Goal: Information Seeking & Learning: Learn about a topic

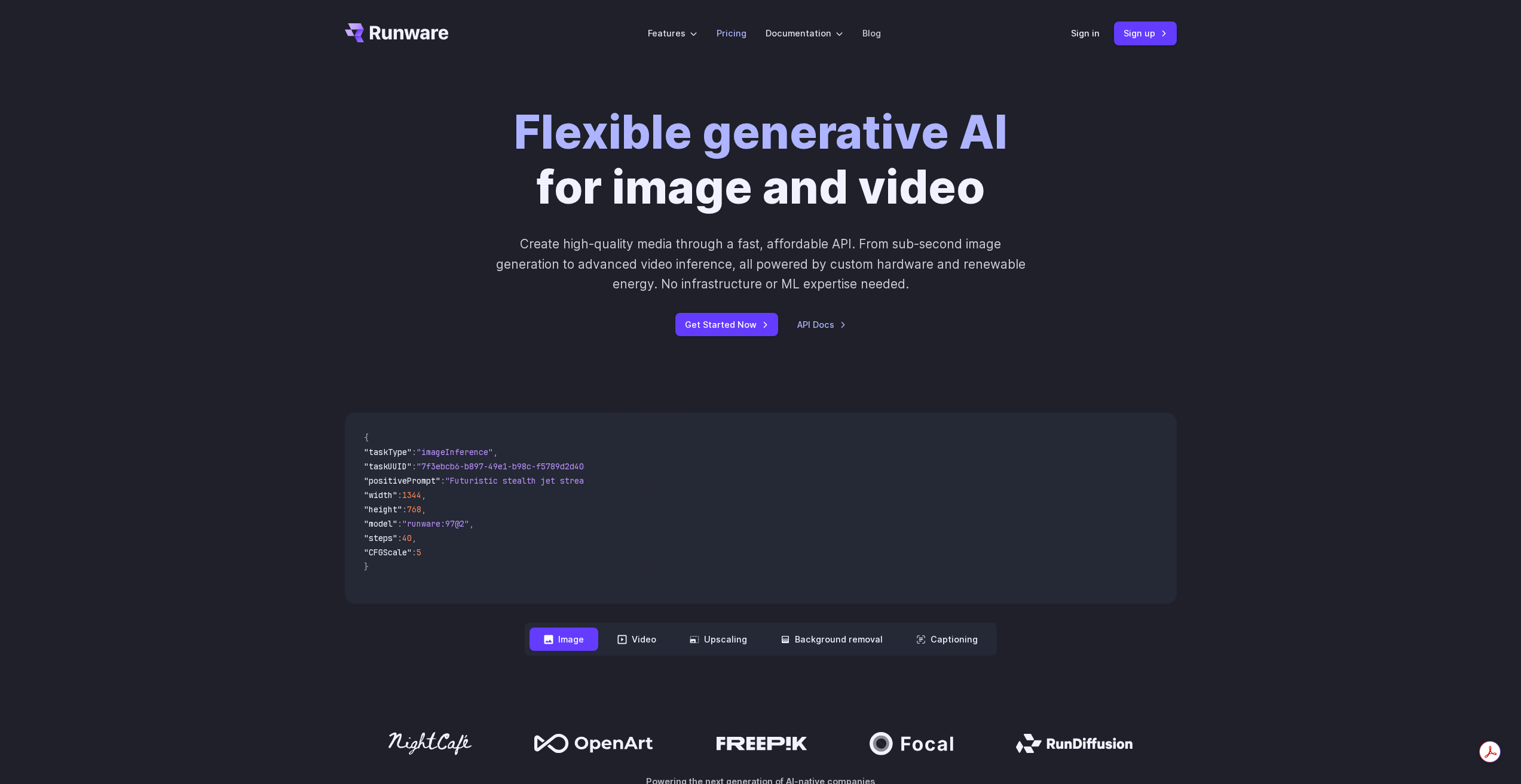
click at [731, 37] on link "Pricing" at bounding box center [731, 33] width 30 height 14
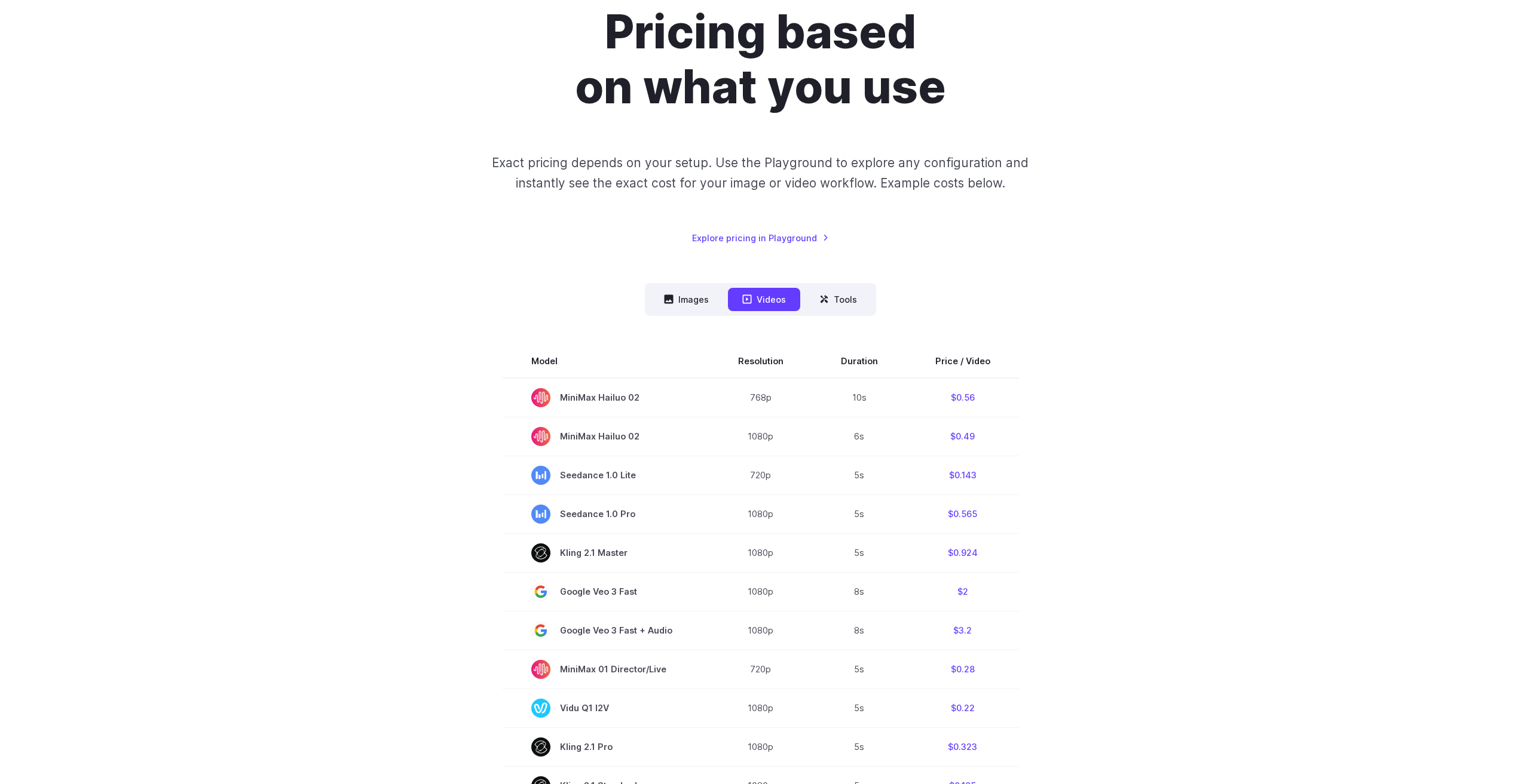
scroll to position [179, 0]
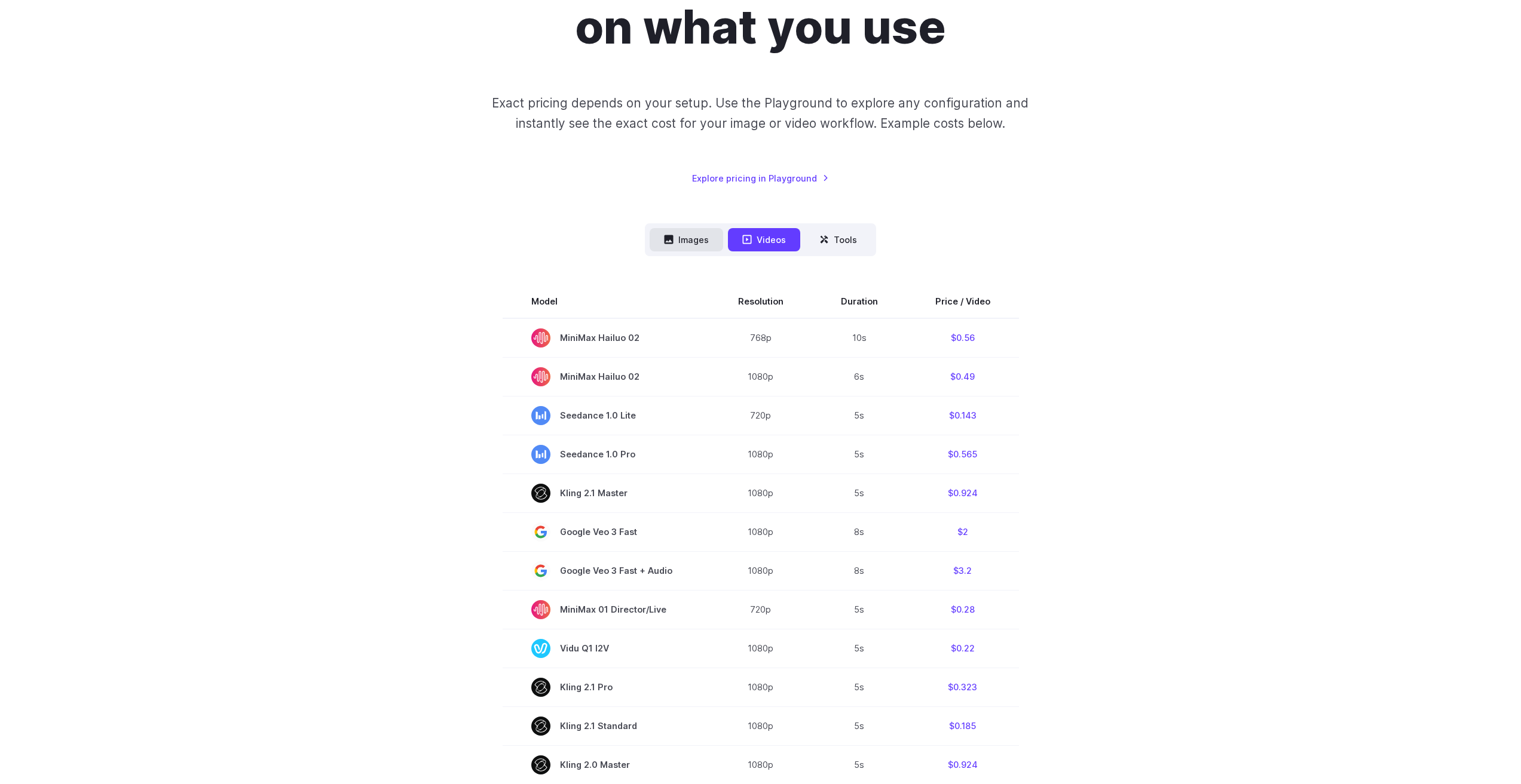
click at [703, 233] on button "Images" at bounding box center [686, 240] width 74 height 24
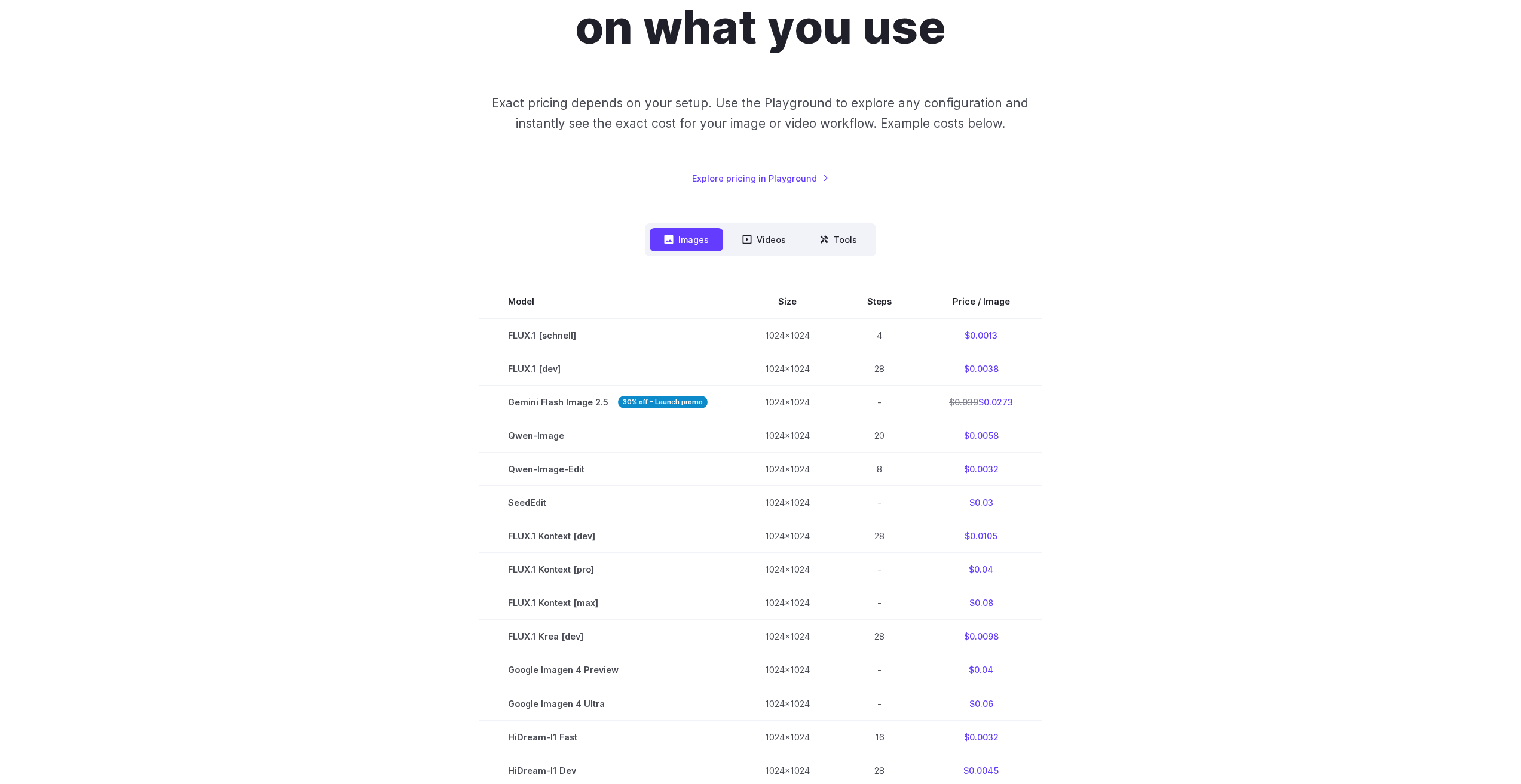
click at [971, 220] on div "Pricing based on what you use Exact pricing depends on your setup. Use the Play…" at bounding box center [761, 476] width 832 height 1062
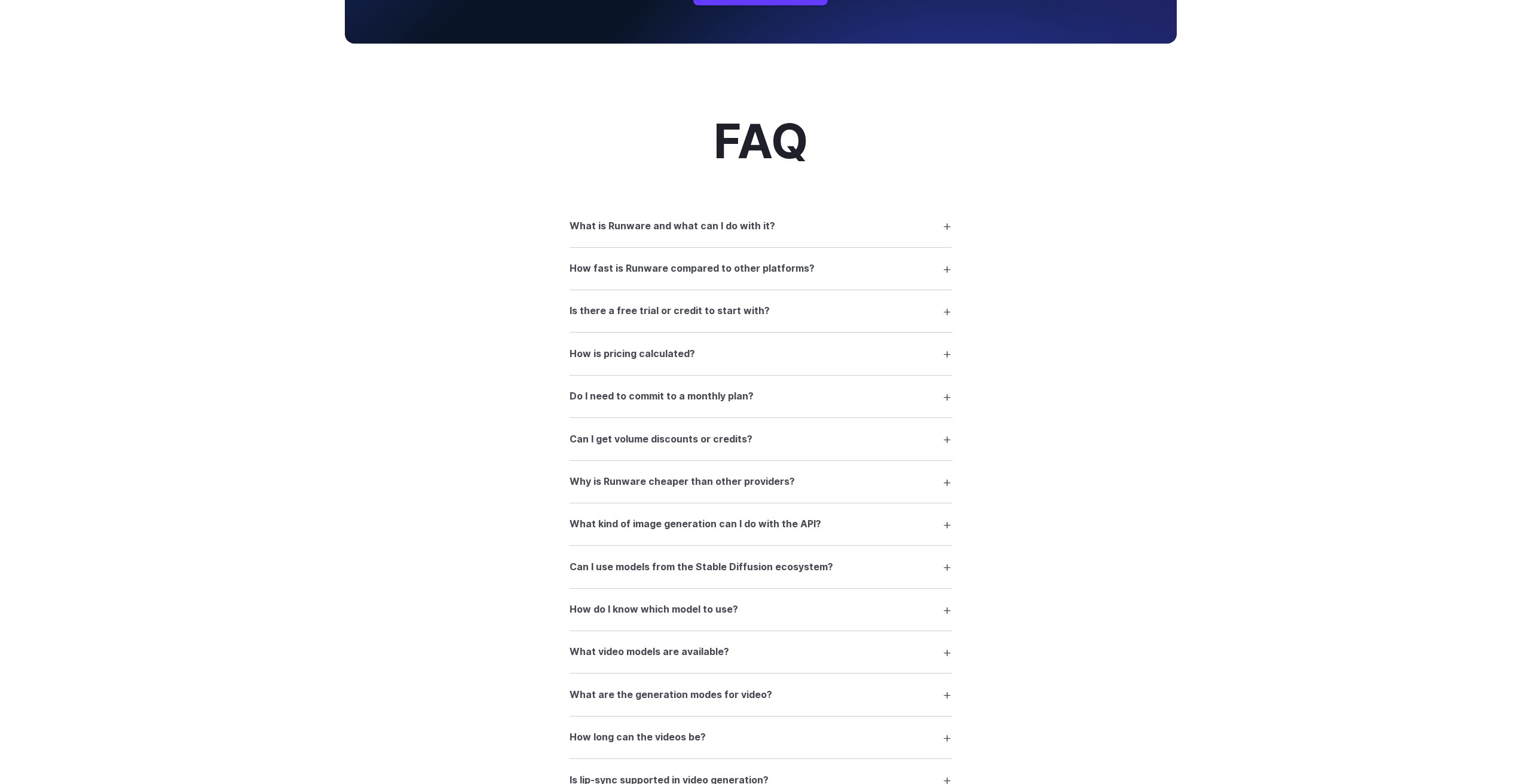
scroll to position [1553, 0]
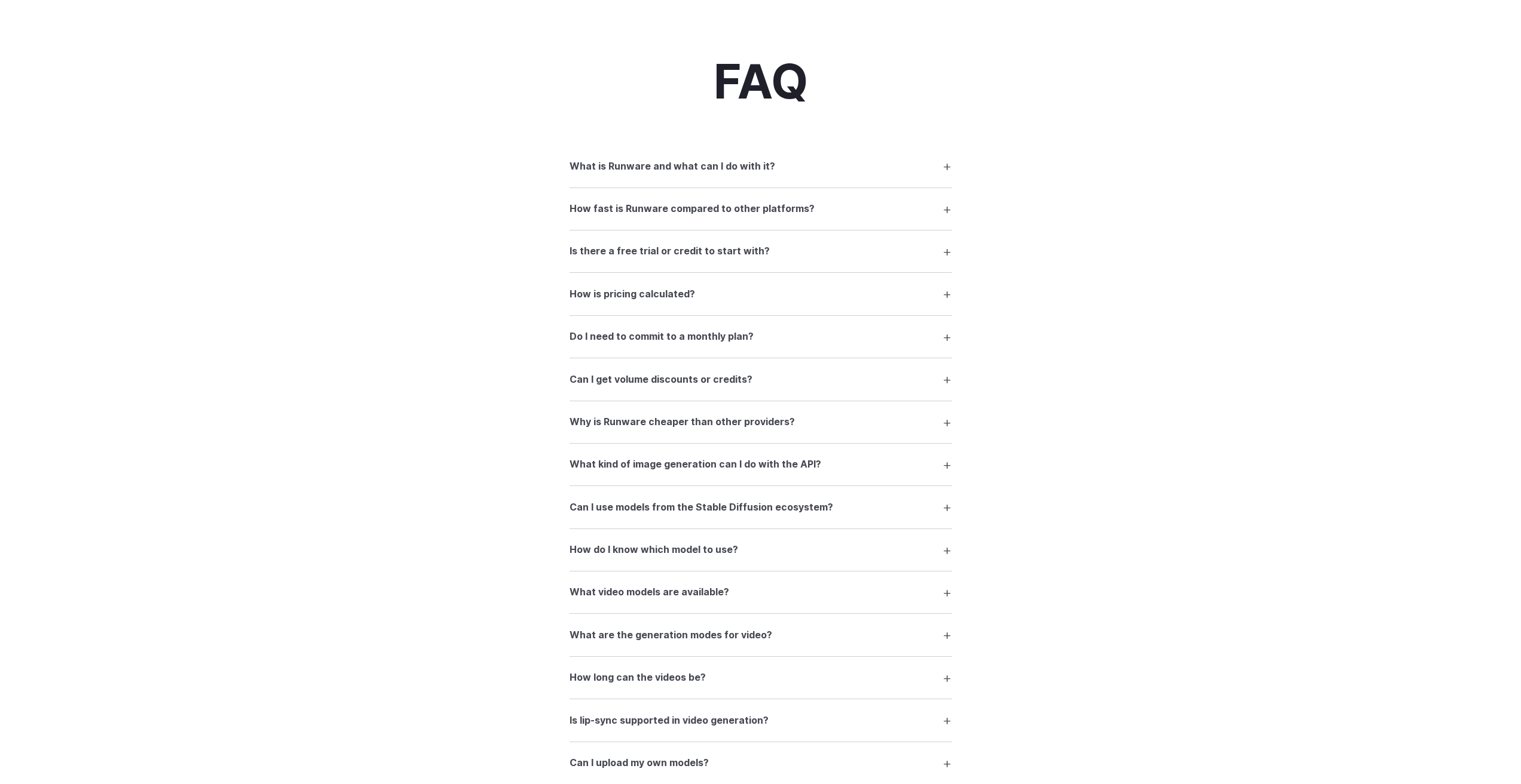
click at [849, 176] on summary "What is Runware and what can I do with it?" at bounding box center [760, 166] width 383 height 23
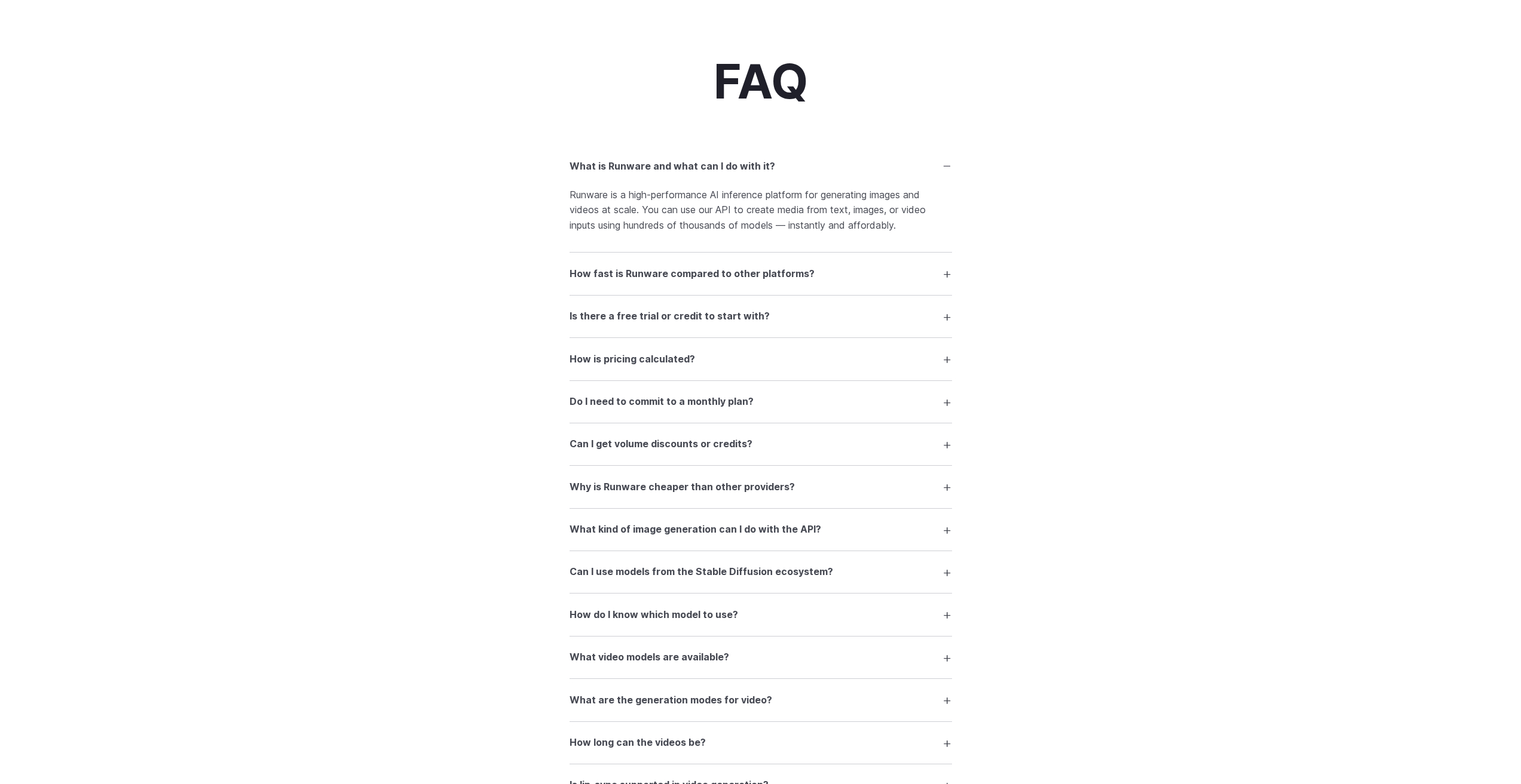
click at [891, 270] on summary "How fast is Runware compared to other platforms?" at bounding box center [760, 274] width 383 height 23
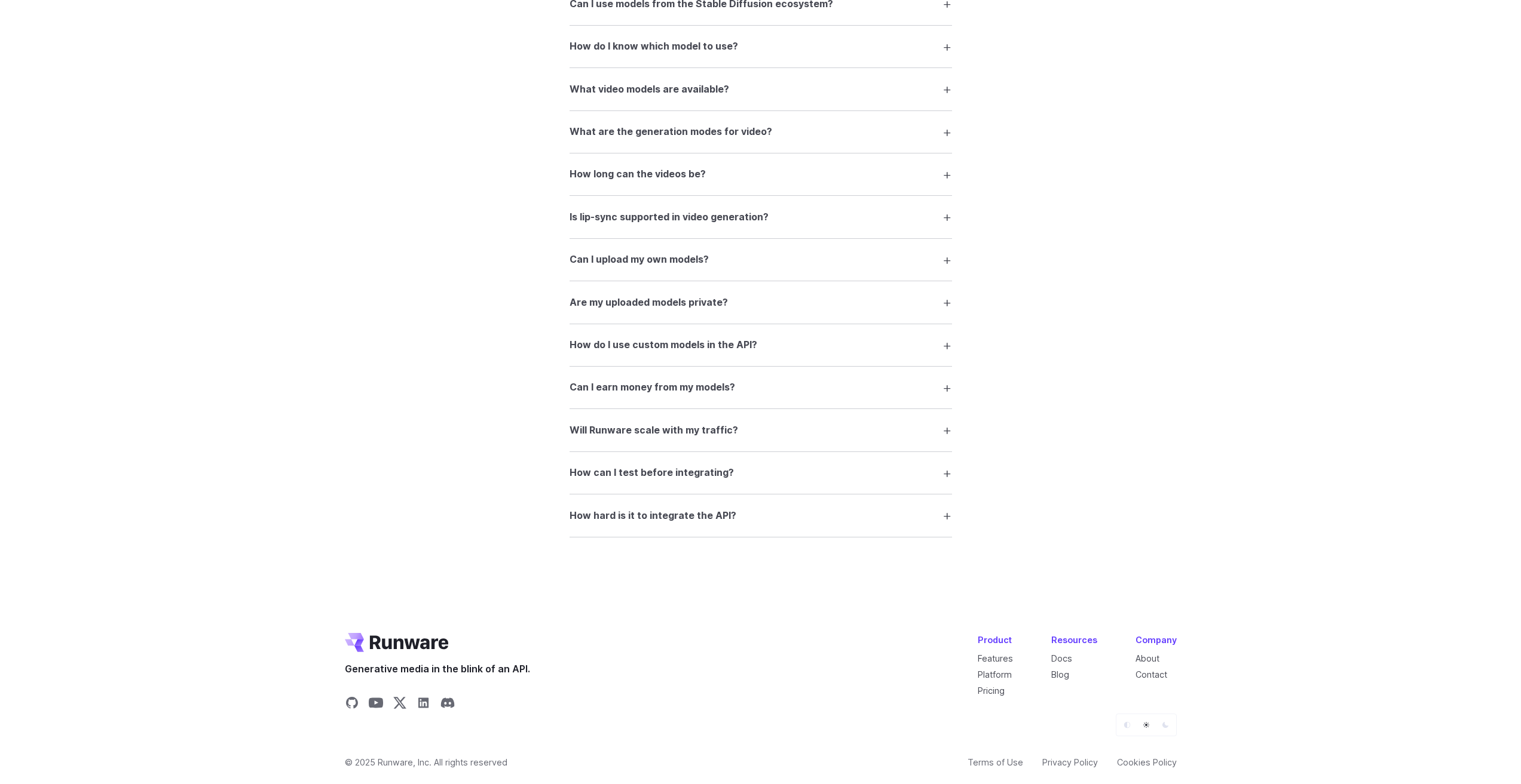
scroll to position [2206, 0]
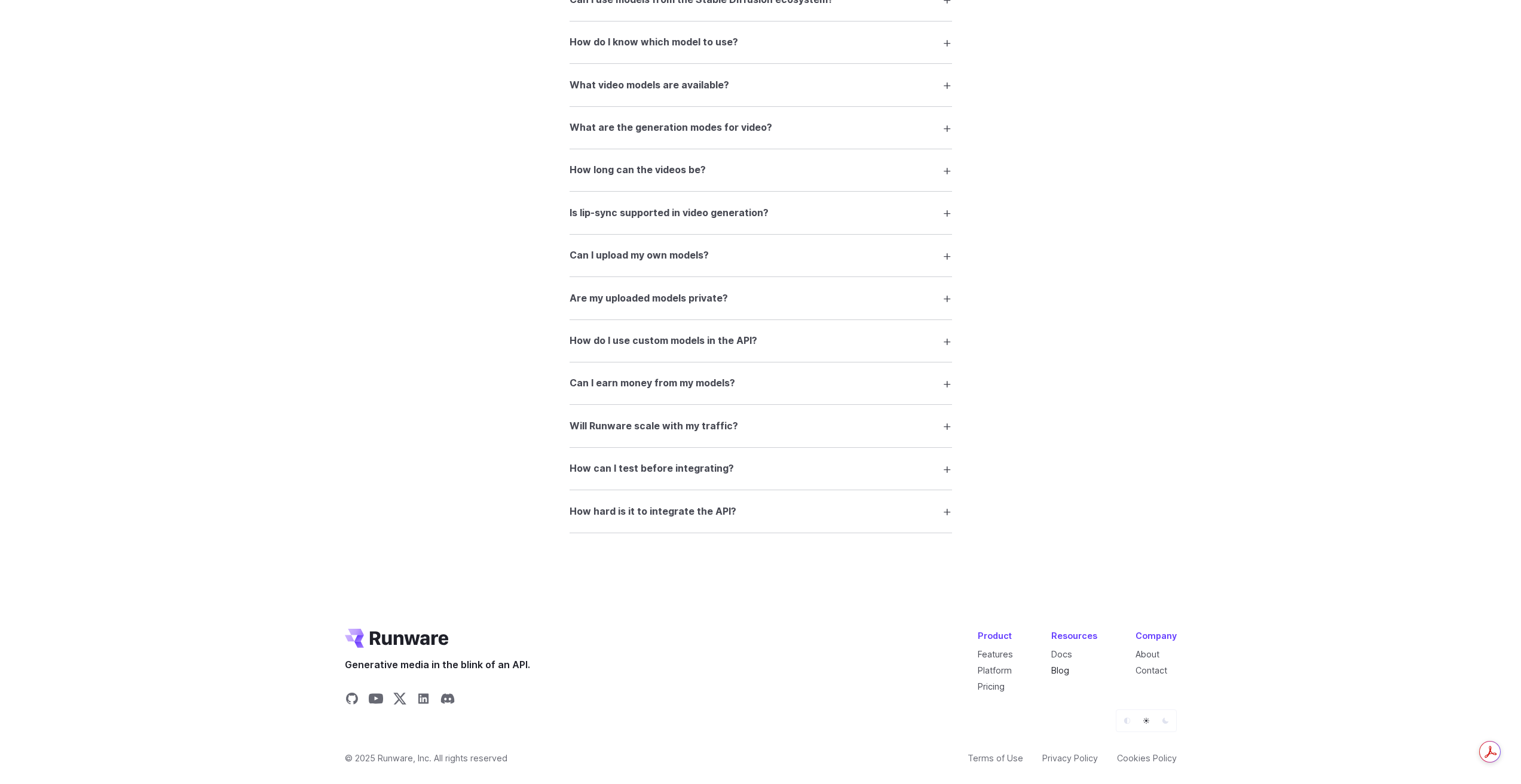
click at [1069, 675] on link "Blog" at bounding box center [1060, 670] width 18 height 10
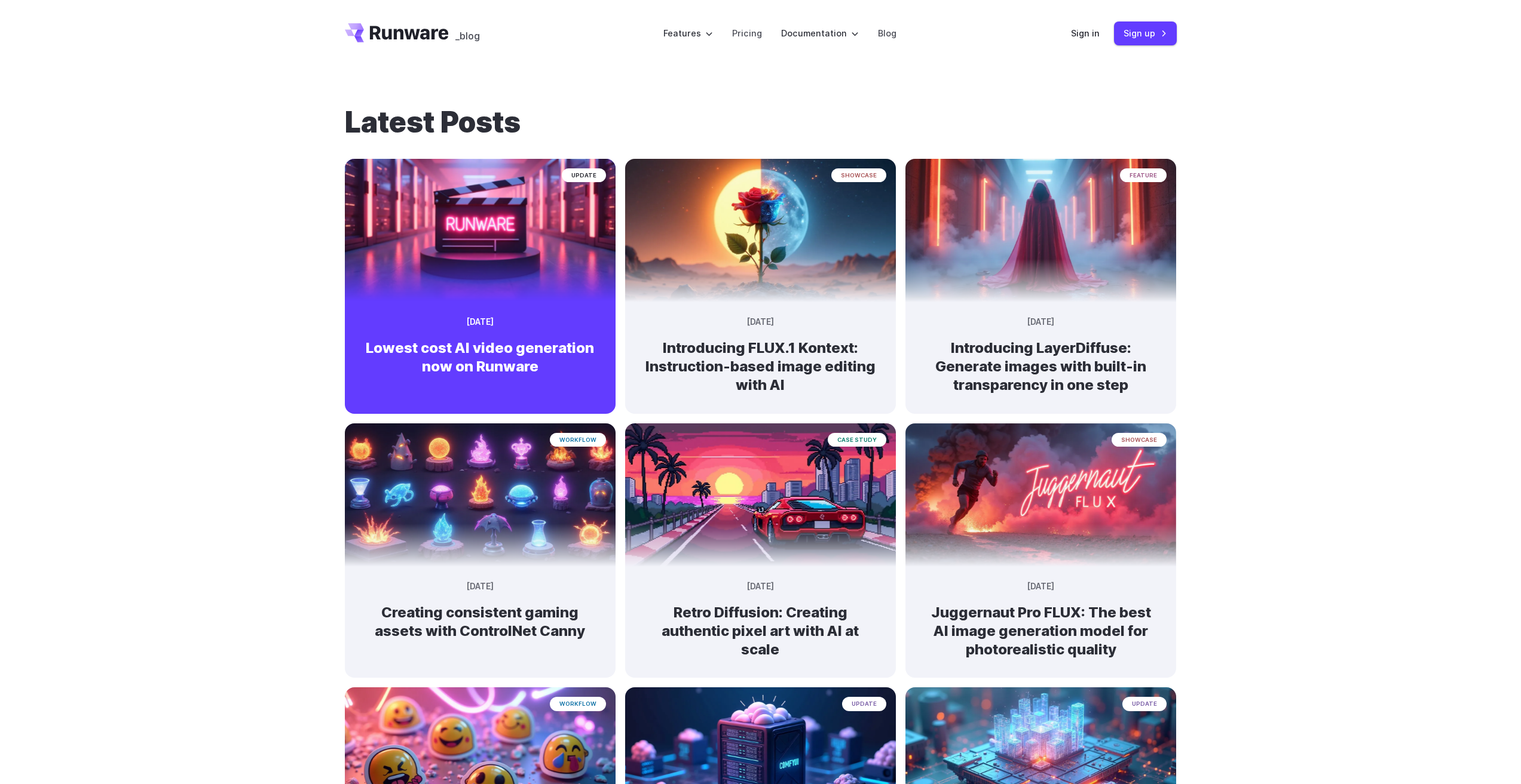
click at [489, 214] on img at bounding box center [480, 225] width 285 height 150
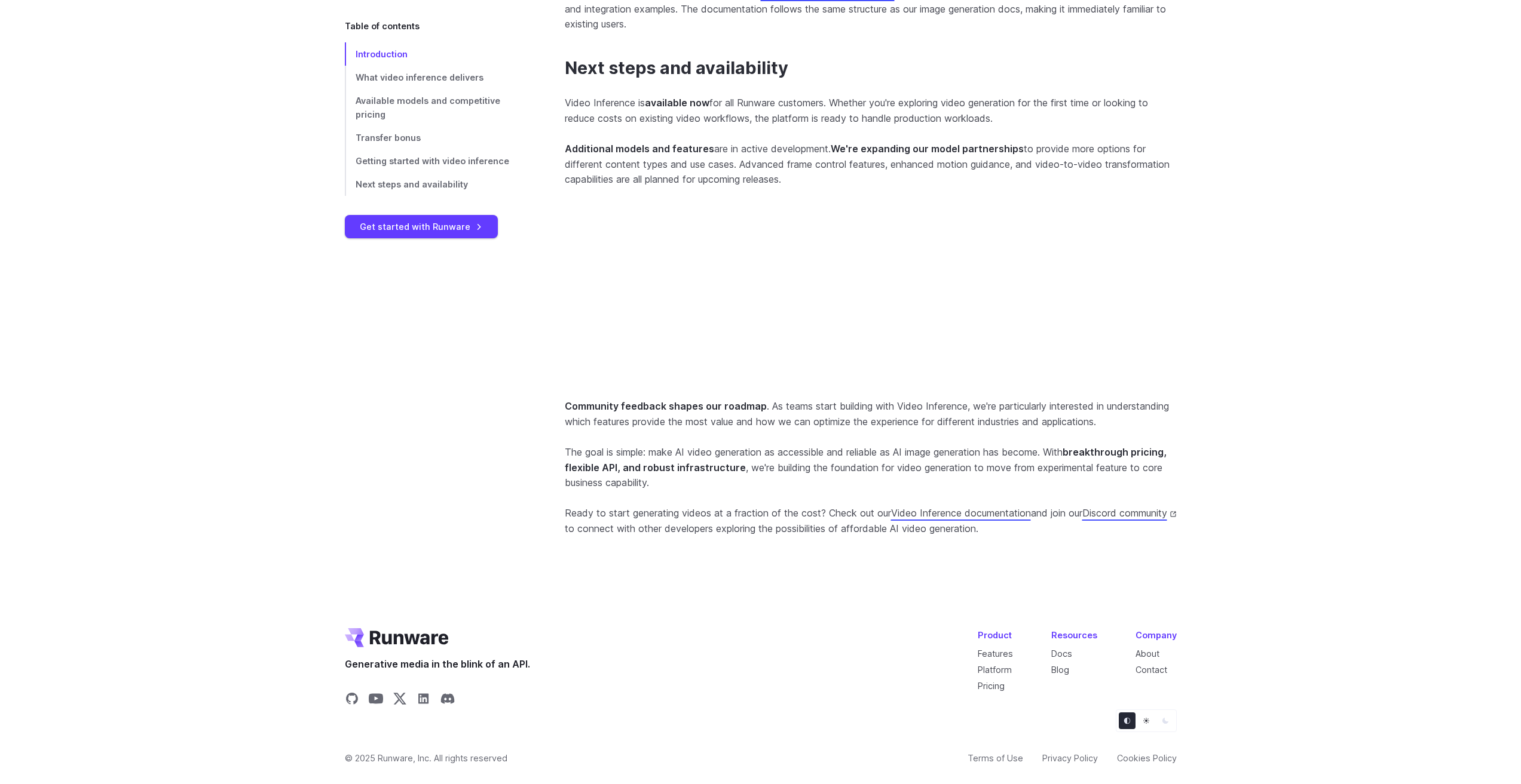
scroll to position [3284, 0]
click at [1152, 650] on link "About" at bounding box center [1148, 654] width 24 height 10
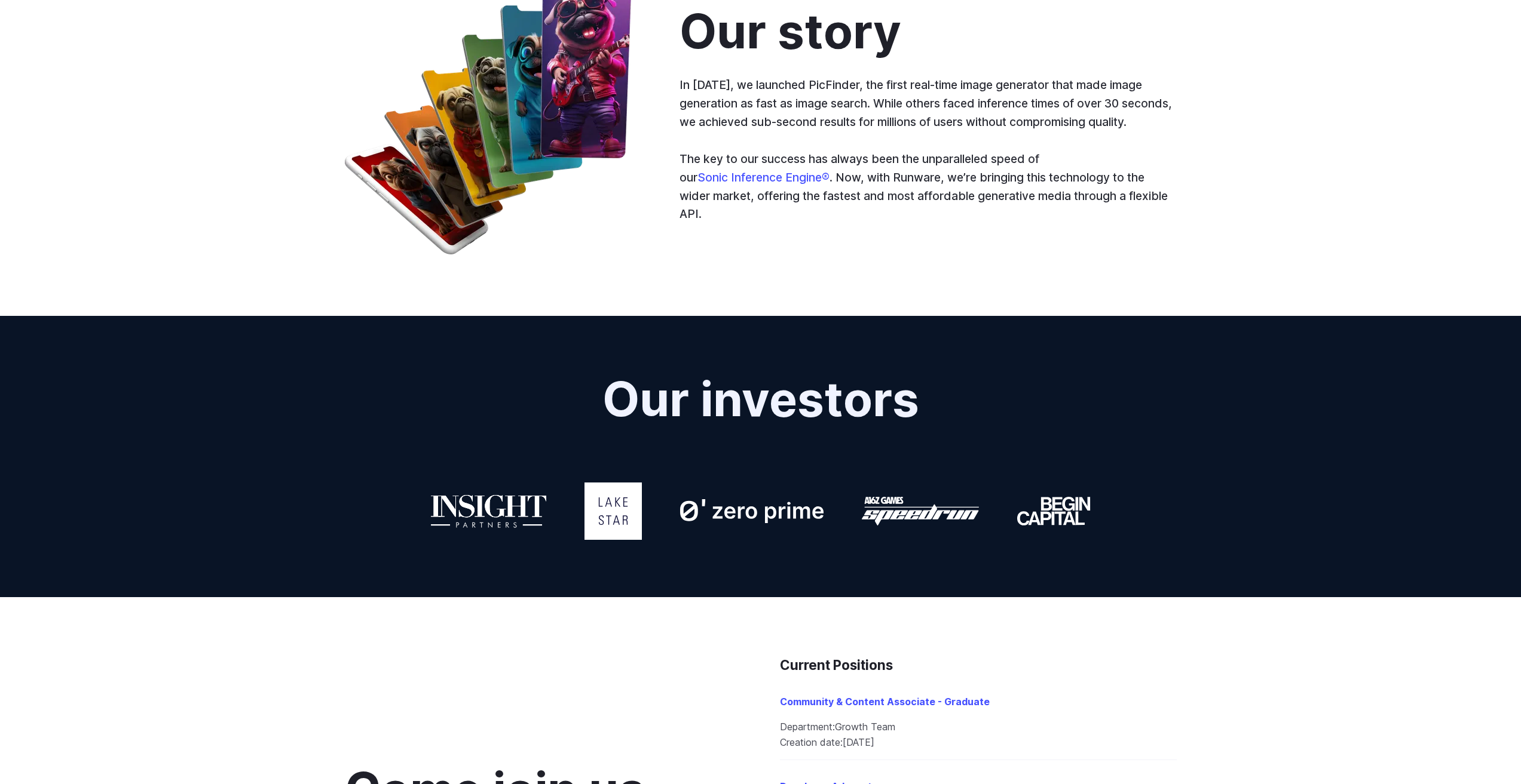
scroll to position [717, 0]
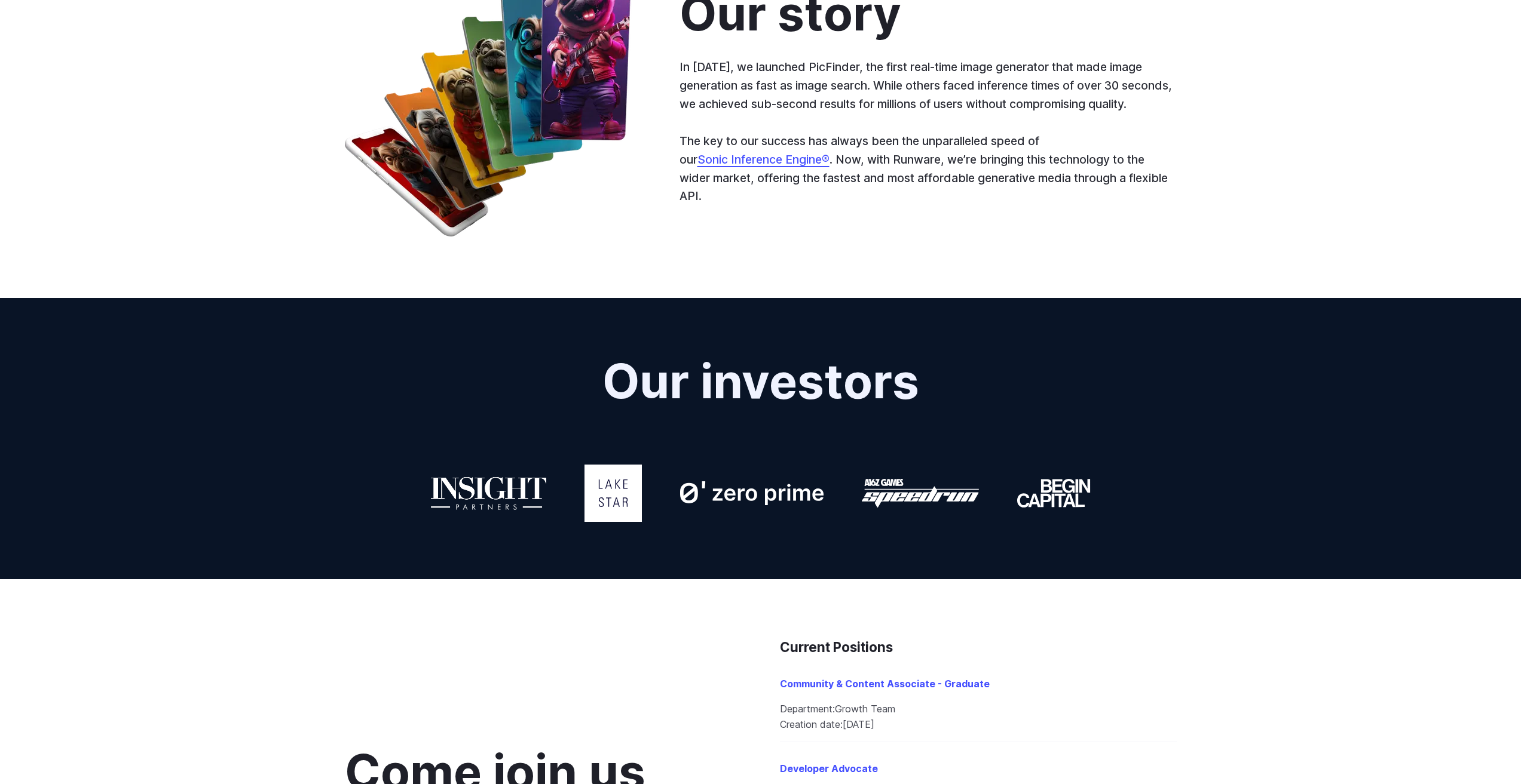
click at [766, 167] on link "Sonic Inference Engine®" at bounding box center [763, 159] width 132 height 14
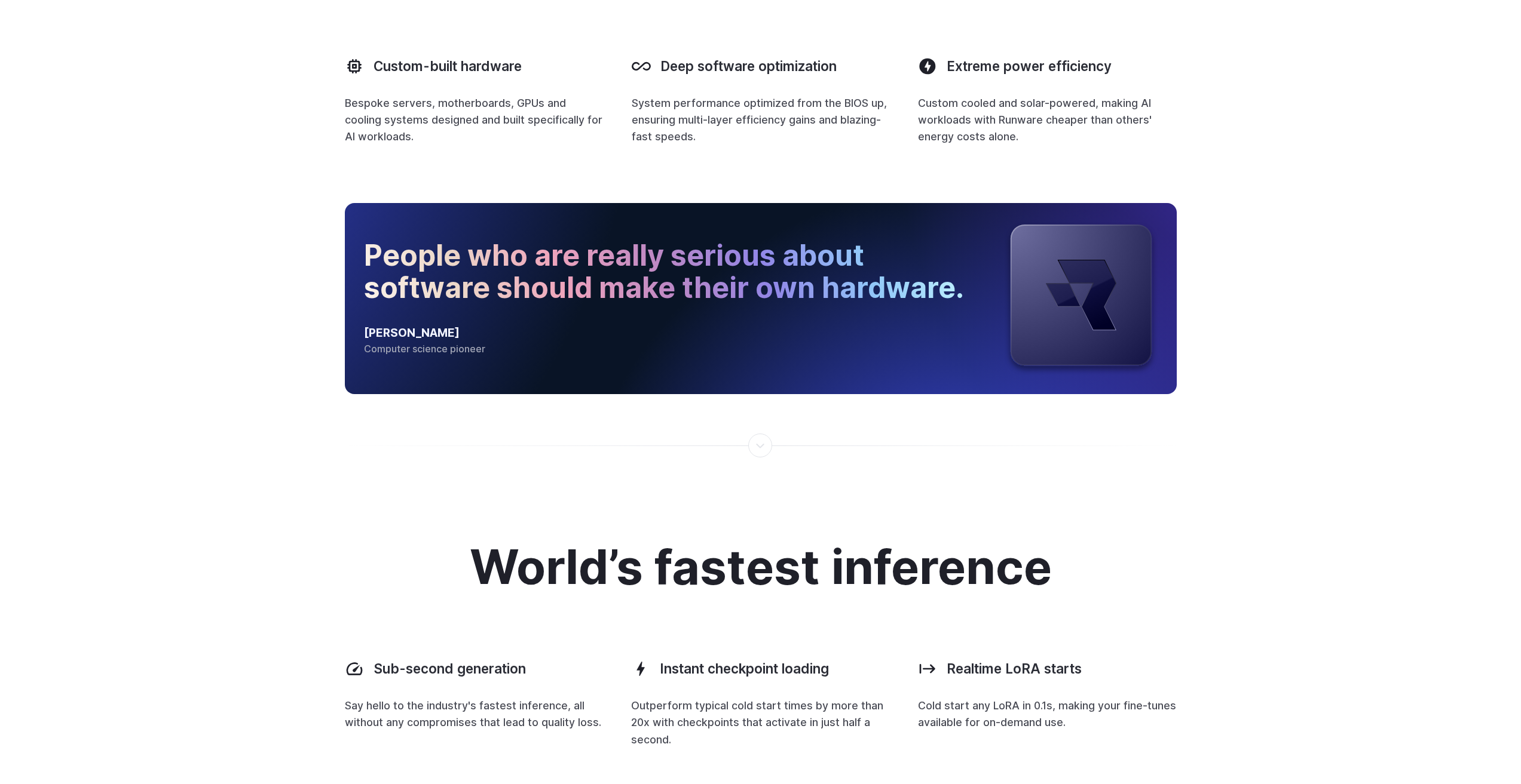
scroll to position [1254, 0]
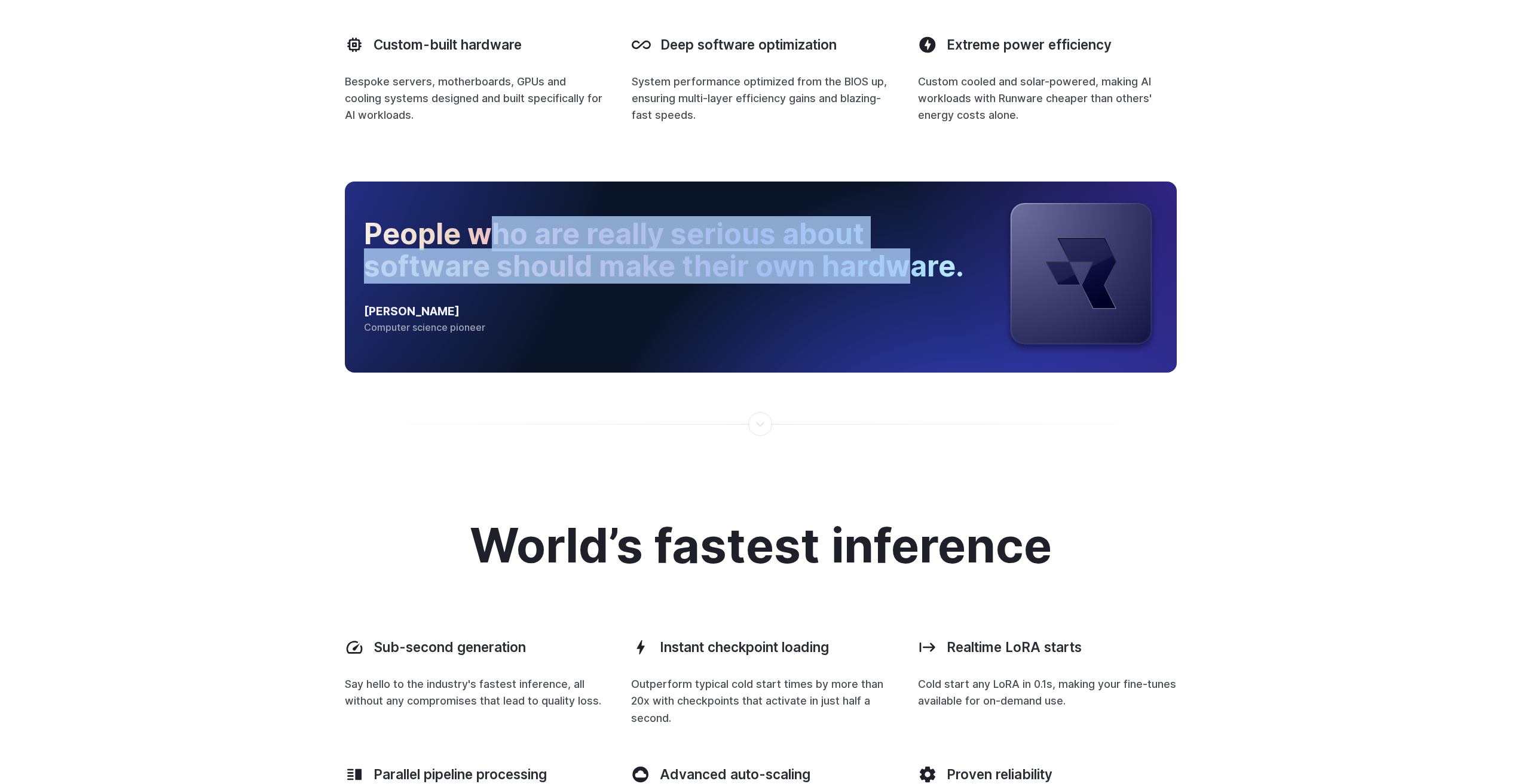
drag, startPoint x: 496, startPoint y: 239, endPoint x: 899, endPoint y: 278, distance: 404.9
click at [899, 278] on h2 "People who are really serious about software should make their own hardware." at bounding box center [665, 251] width 602 height 65
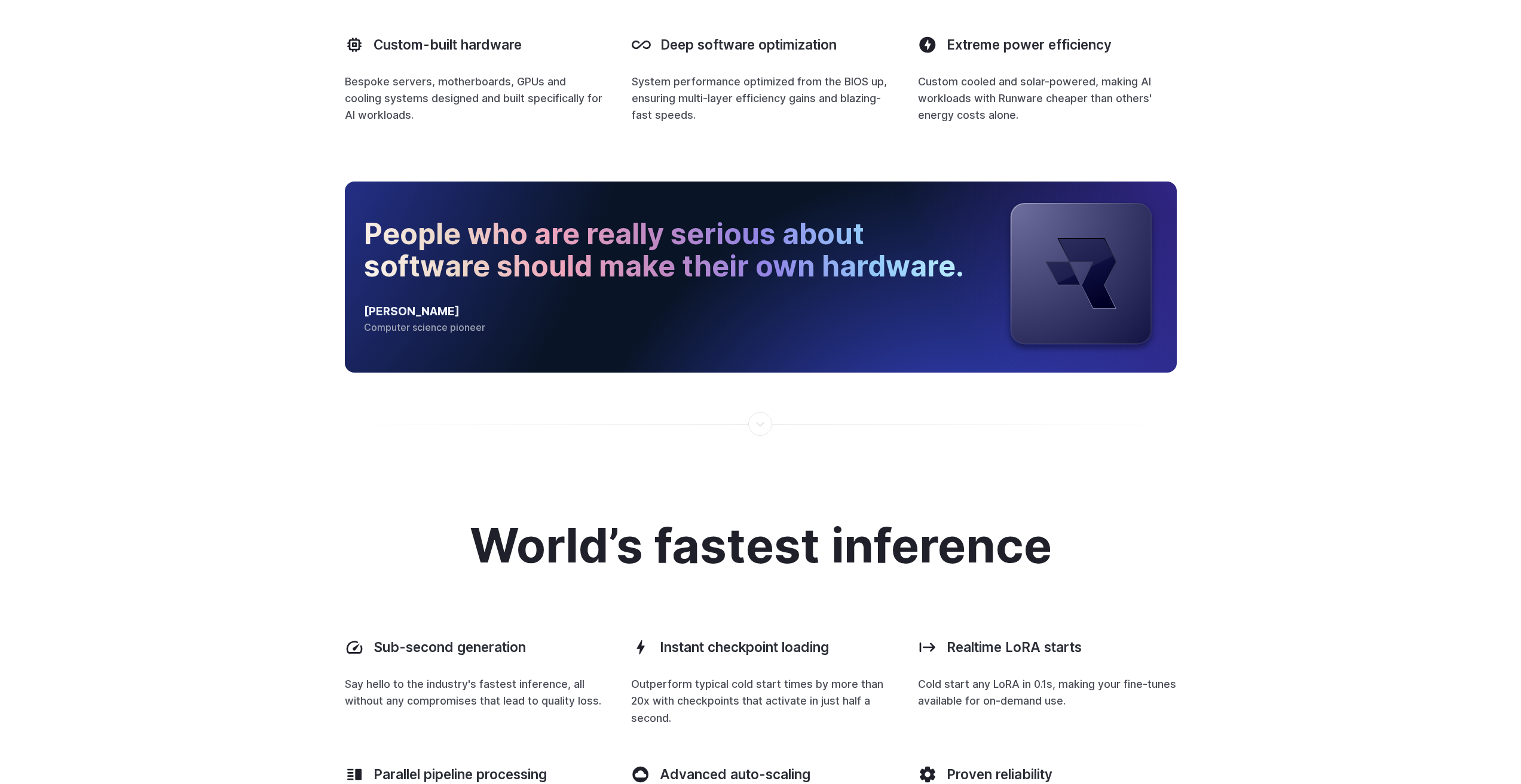
click at [958, 269] on h2 "People who are really serious about software should make their own hardware." at bounding box center [665, 251] width 602 height 65
click at [1271, 205] on div "People who are really serious about software should make their own hardware. [P…" at bounding box center [760, 277] width 1521 height 191
drag, startPoint x: 1282, startPoint y: 165, endPoint x: 1269, endPoint y: 234, distance: 70.2
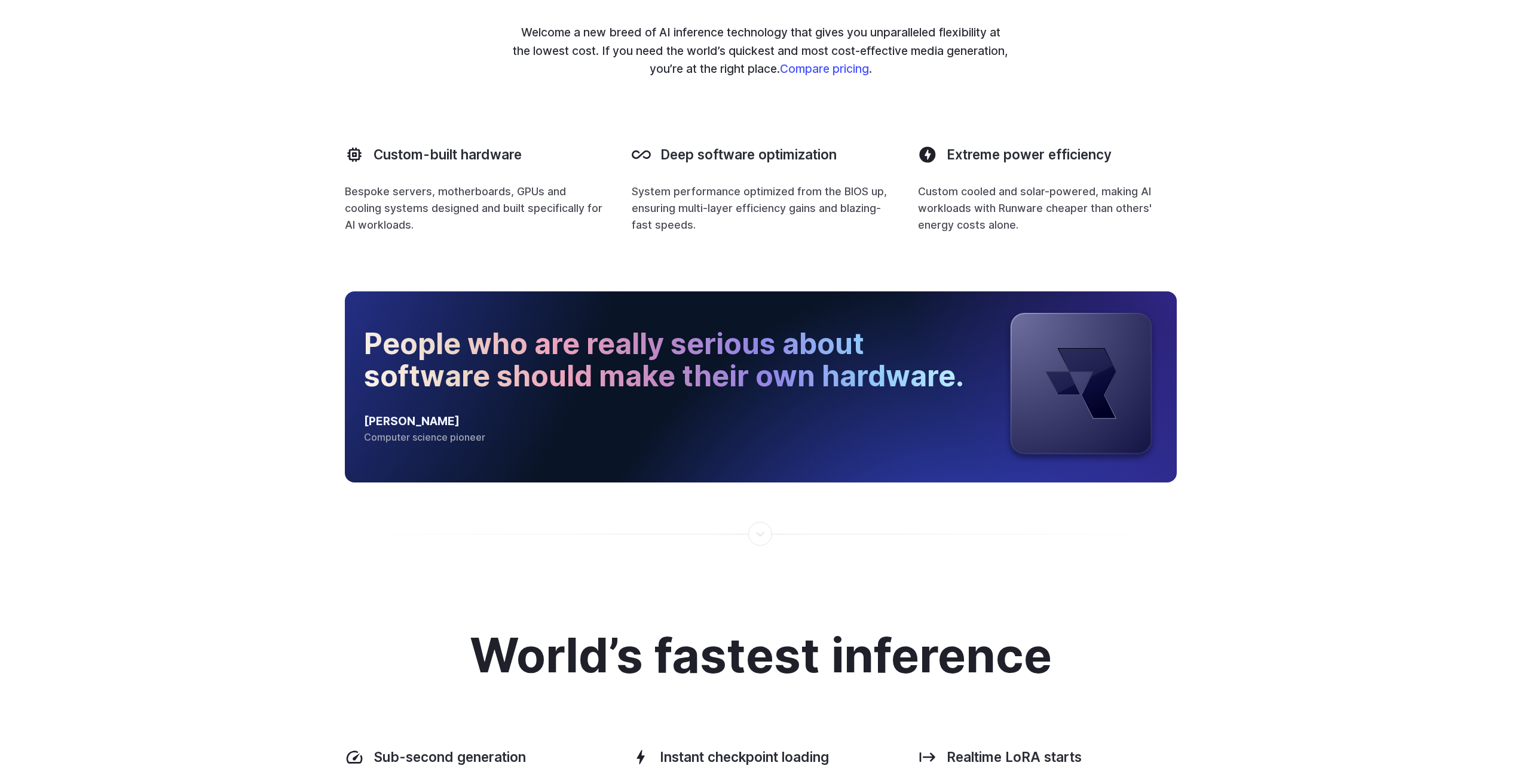
scroll to position [1135, 0]
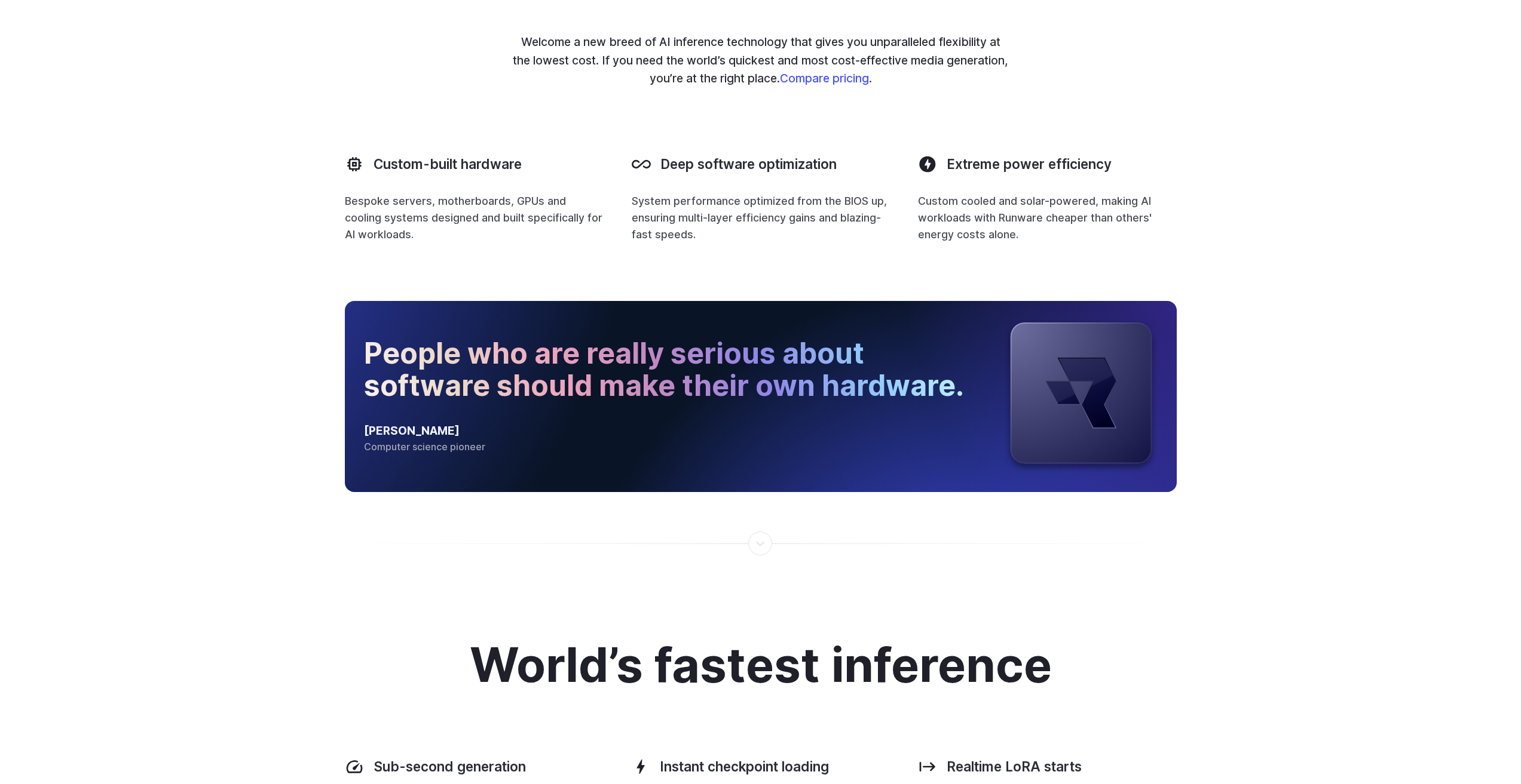
click at [1287, 236] on div "Built purely for AI Welcome a new breed of AI inference technology that gives y…" at bounding box center [760, 93] width 1521 height 415
click at [1284, 265] on div "Built purely for AI Welcome a new breed of AI inference technology that gives y…" at bounding box center [760, 93] width 1521 height 415
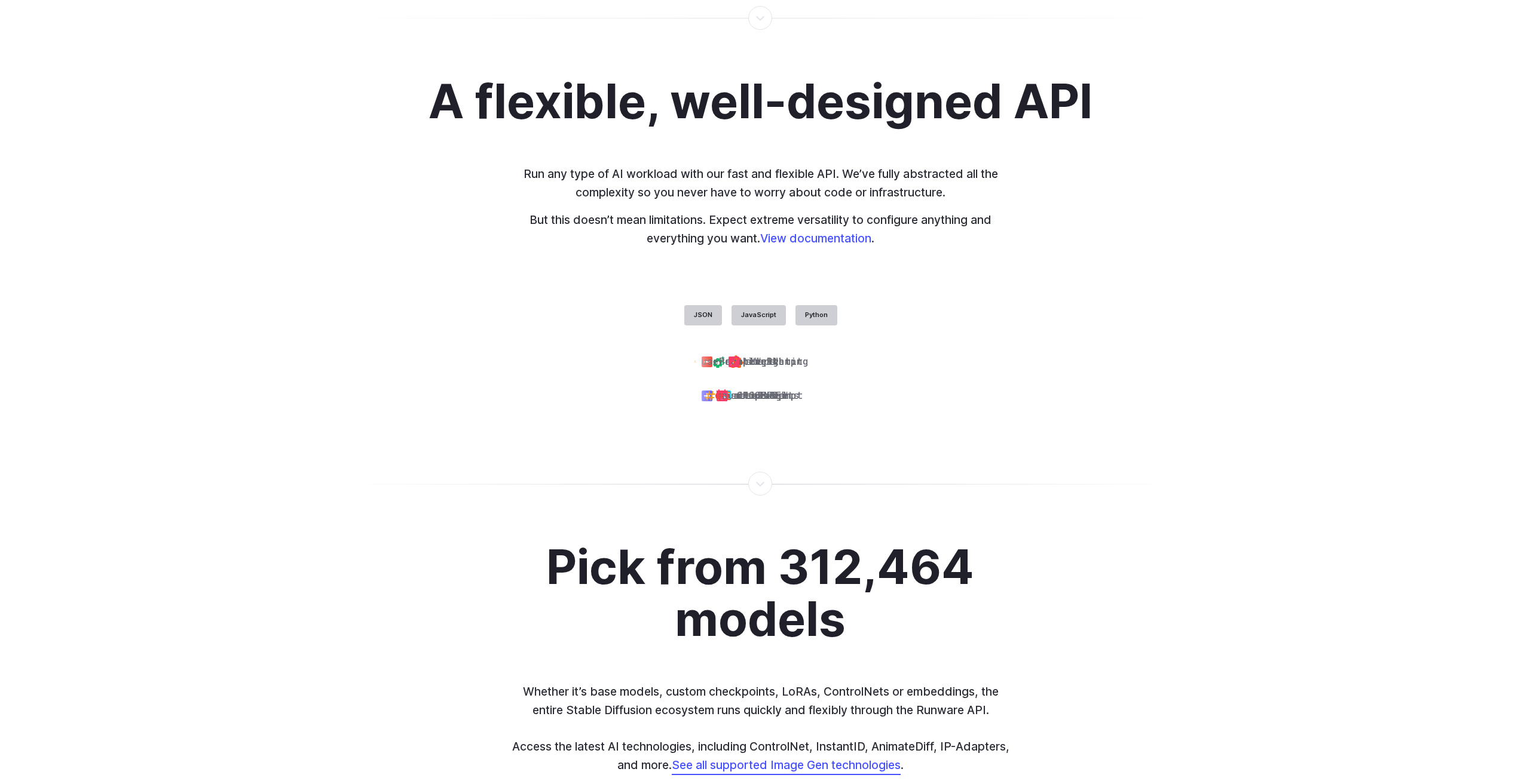
scroll to position [2867, 0]
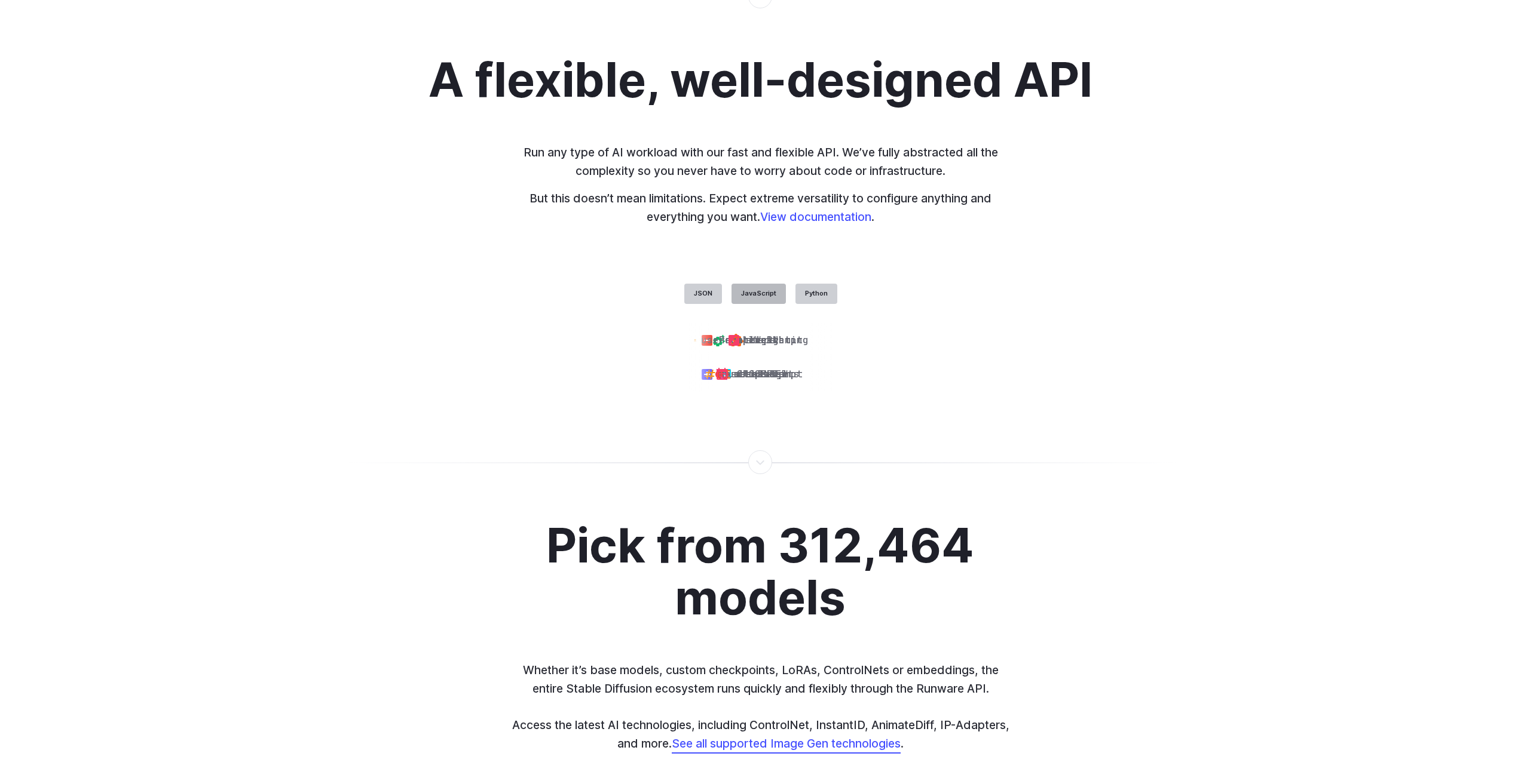
click at [757, 304] on label "JavaScript" at bounding box center [758, 294] width 54 height 21
click at [806, 304] on label "Python" at bounding box center [816, 294] width 42 height 21
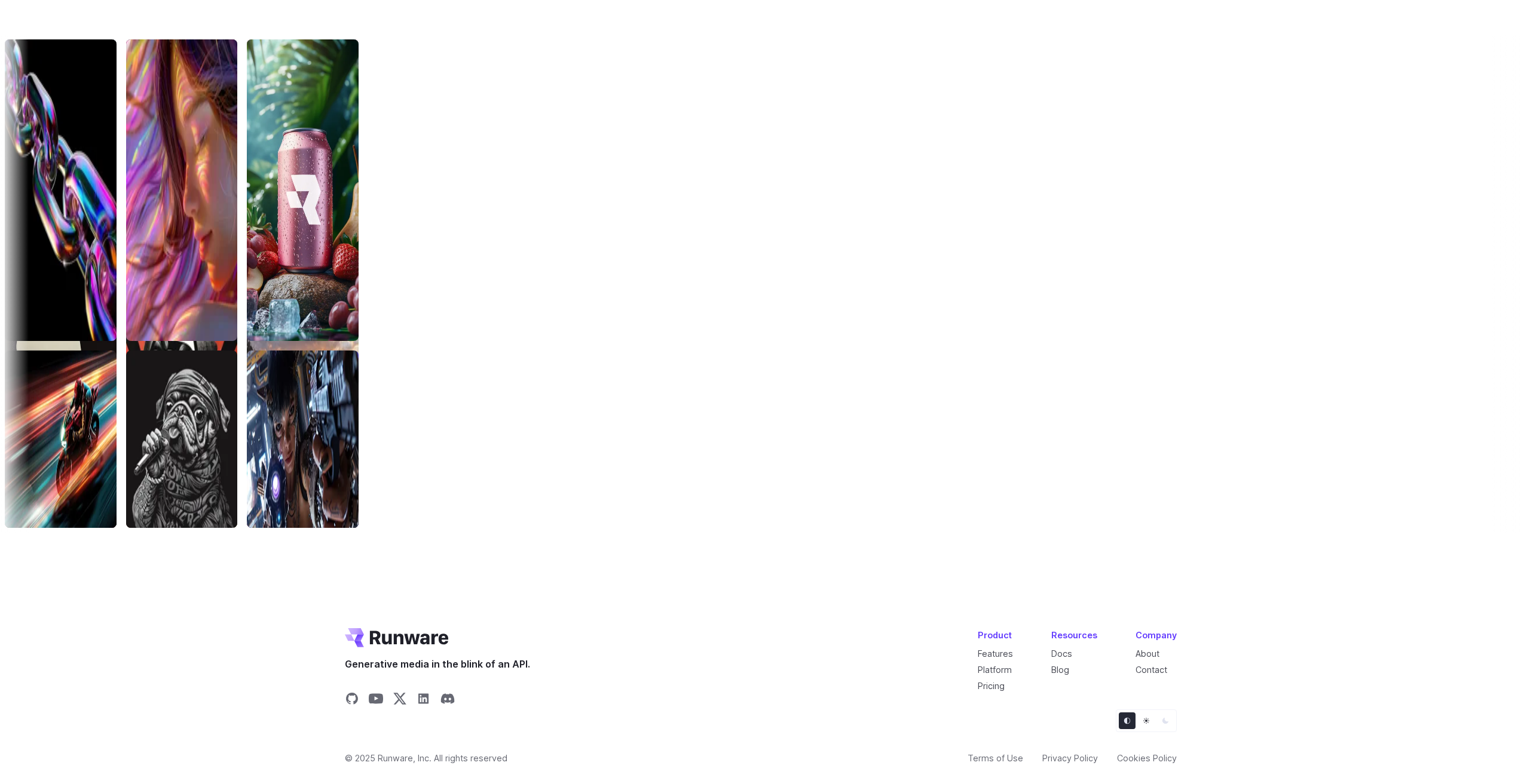
scroll to position [3918, 0]
click at [1160, 670] on link "Contact" at bounding box center [1151, 670] width 31 height 10
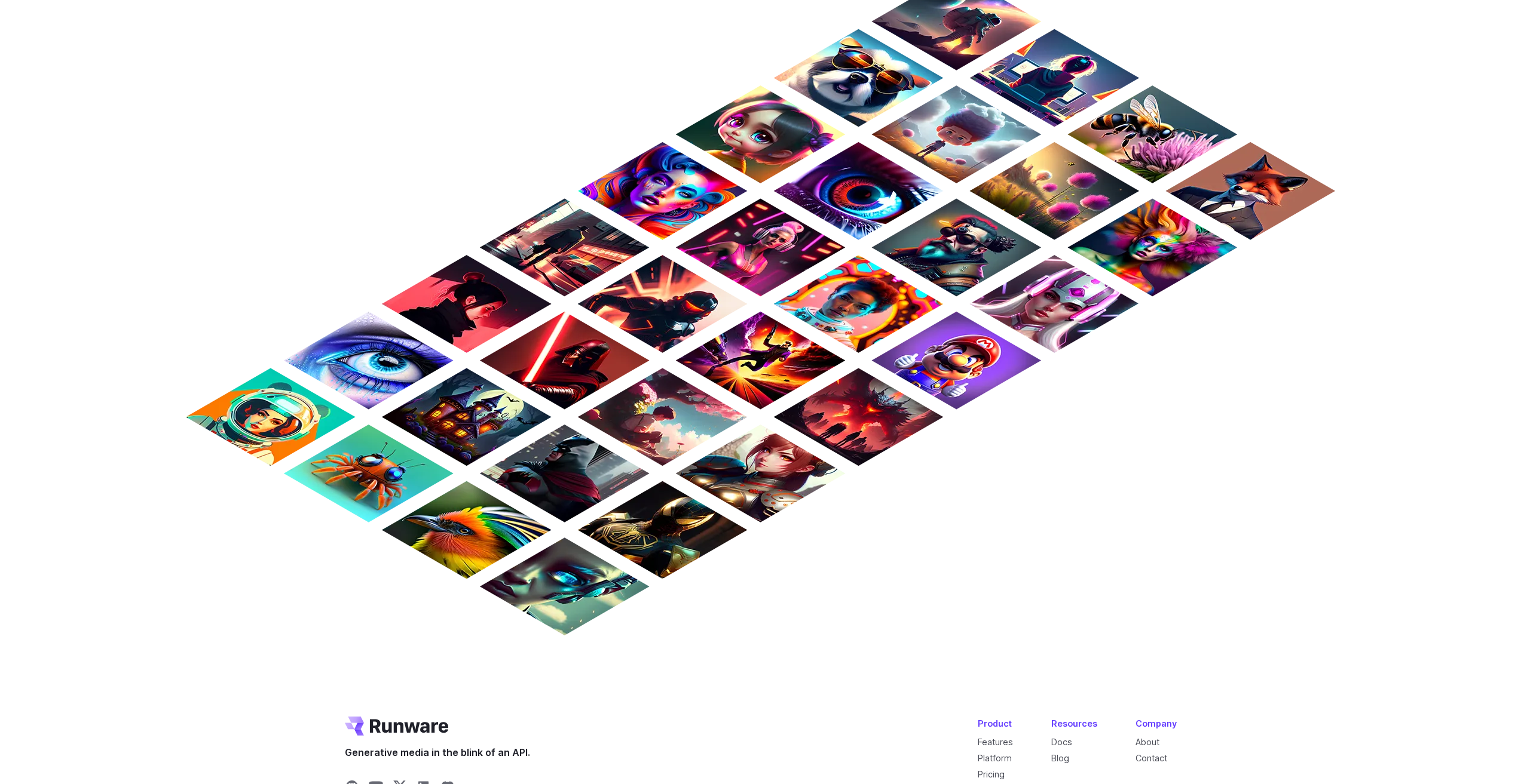
scroll to position [899, 0]
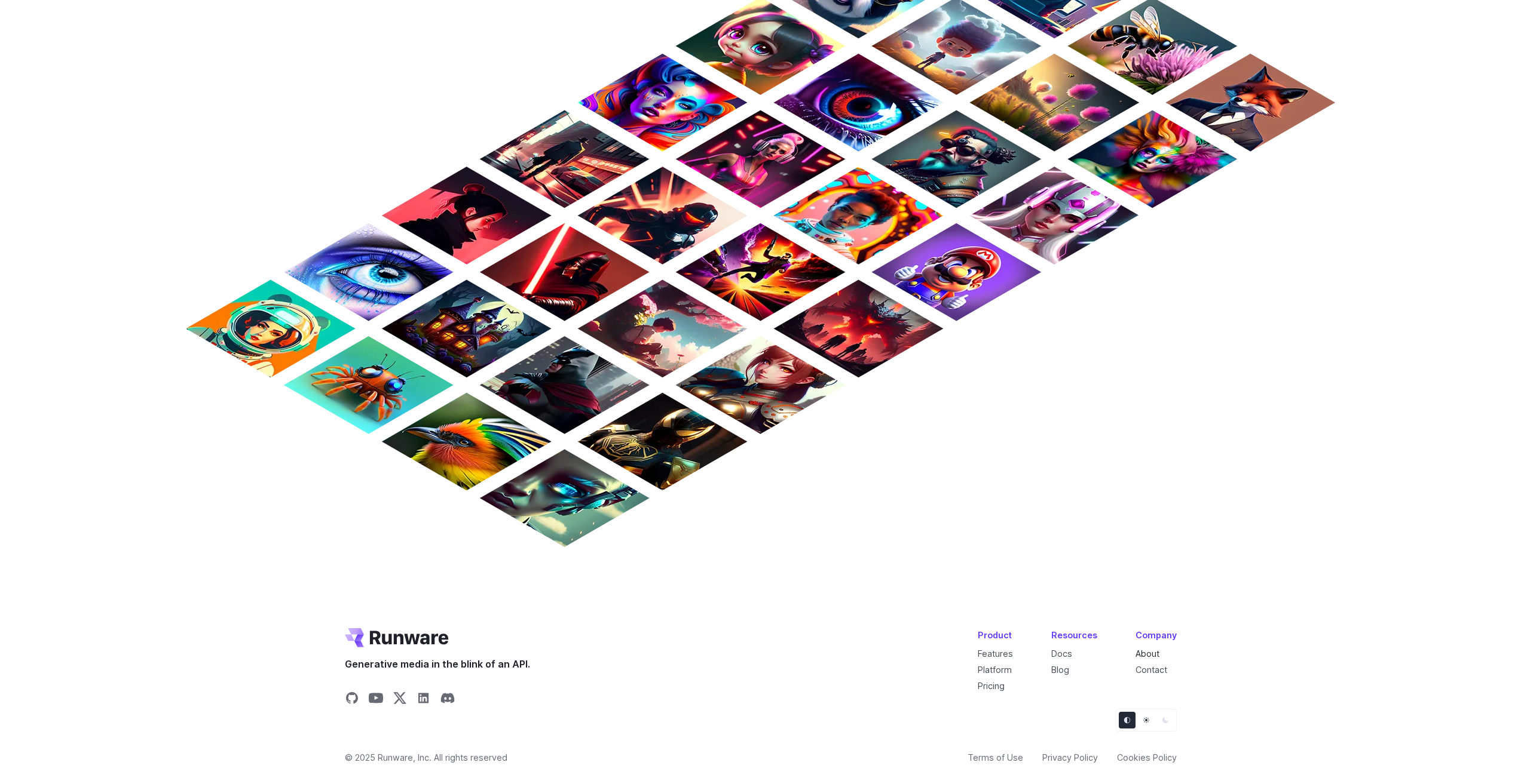
click at [1152, 651] on link "About" at bounding box center [1148, 654] width 24 height 10
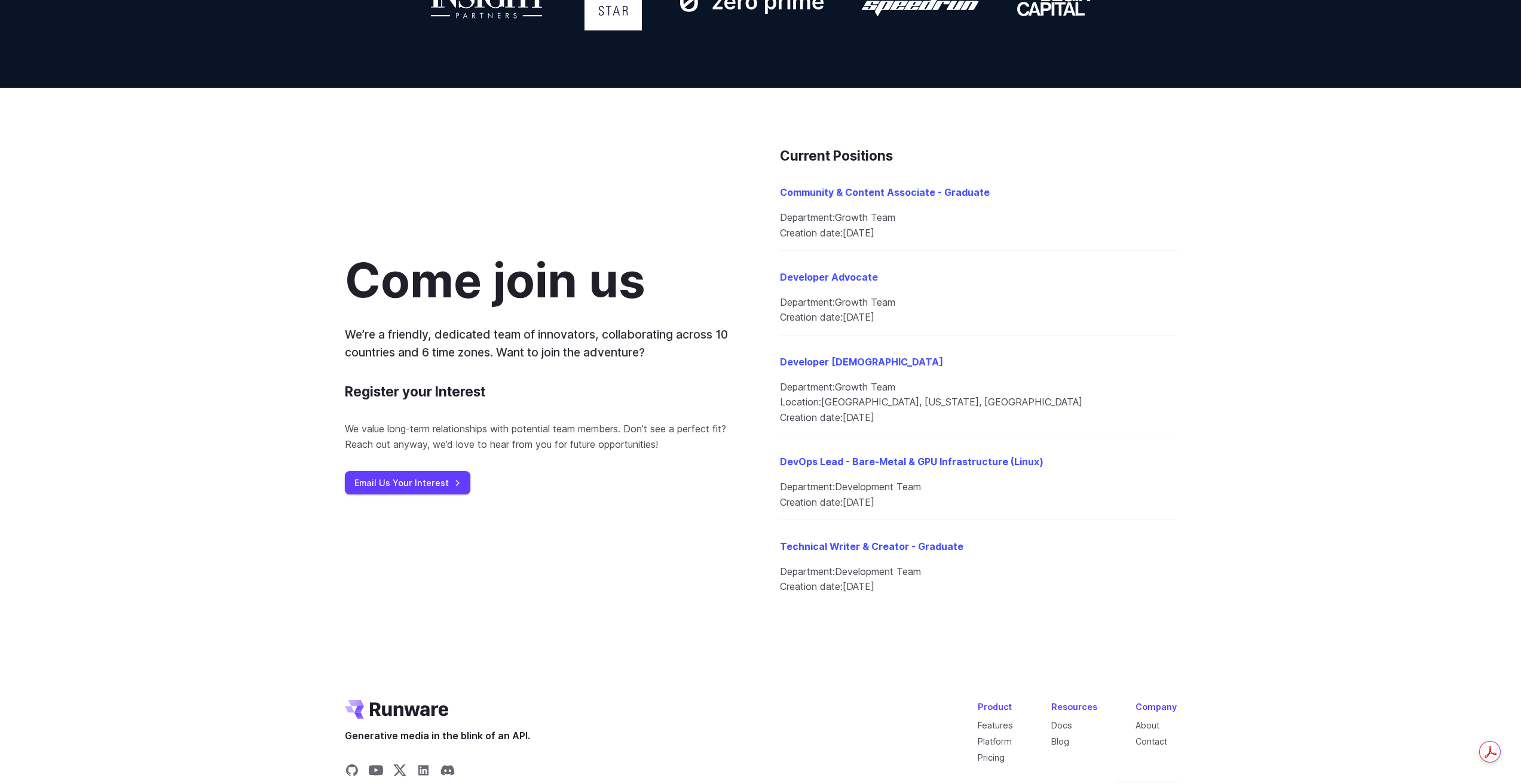
scroll to position [1195, 0]
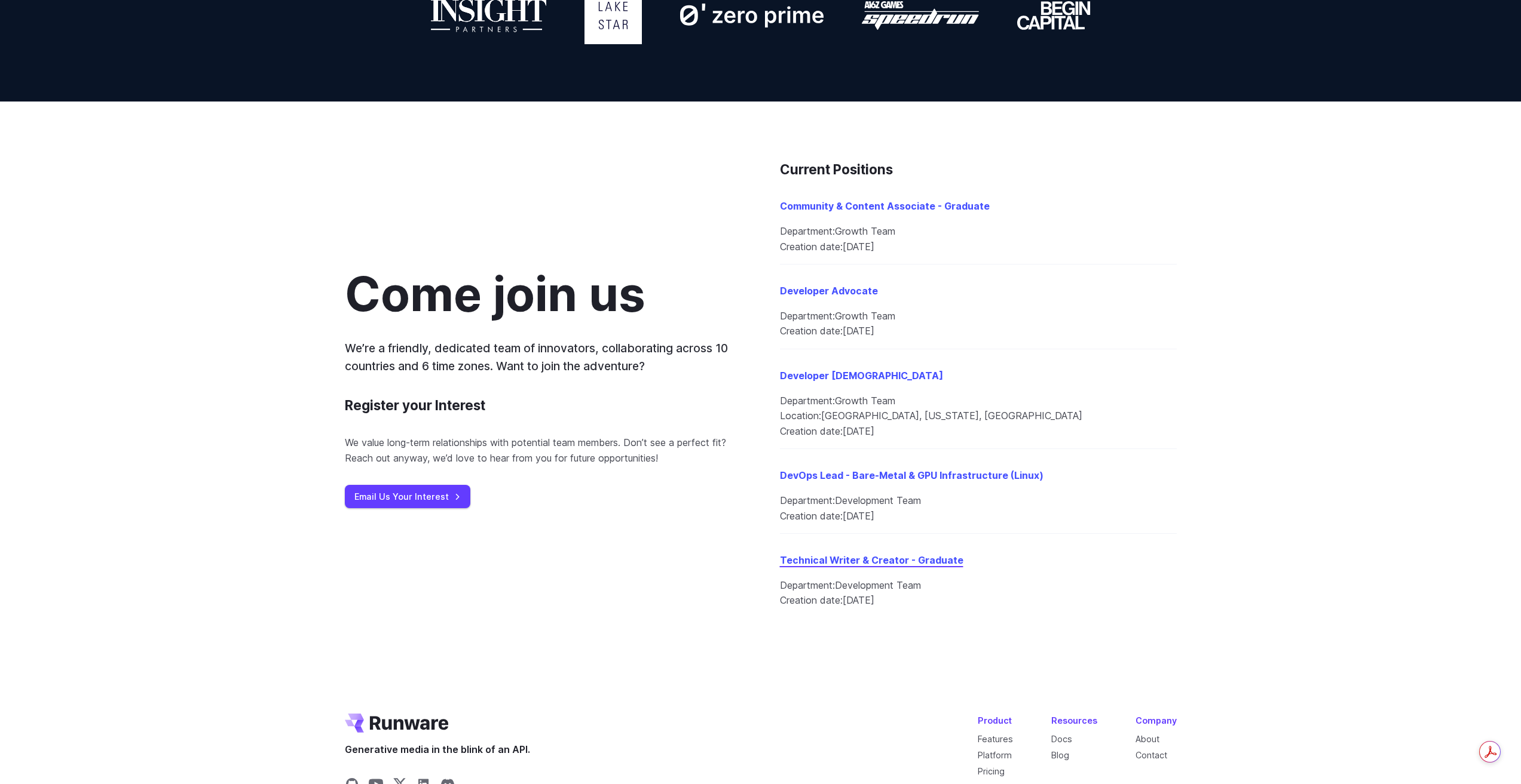
click at [926, 559] on link "Technical Writer & Creator - Graduate" at bounding box center [871, 561] width 184 height 12
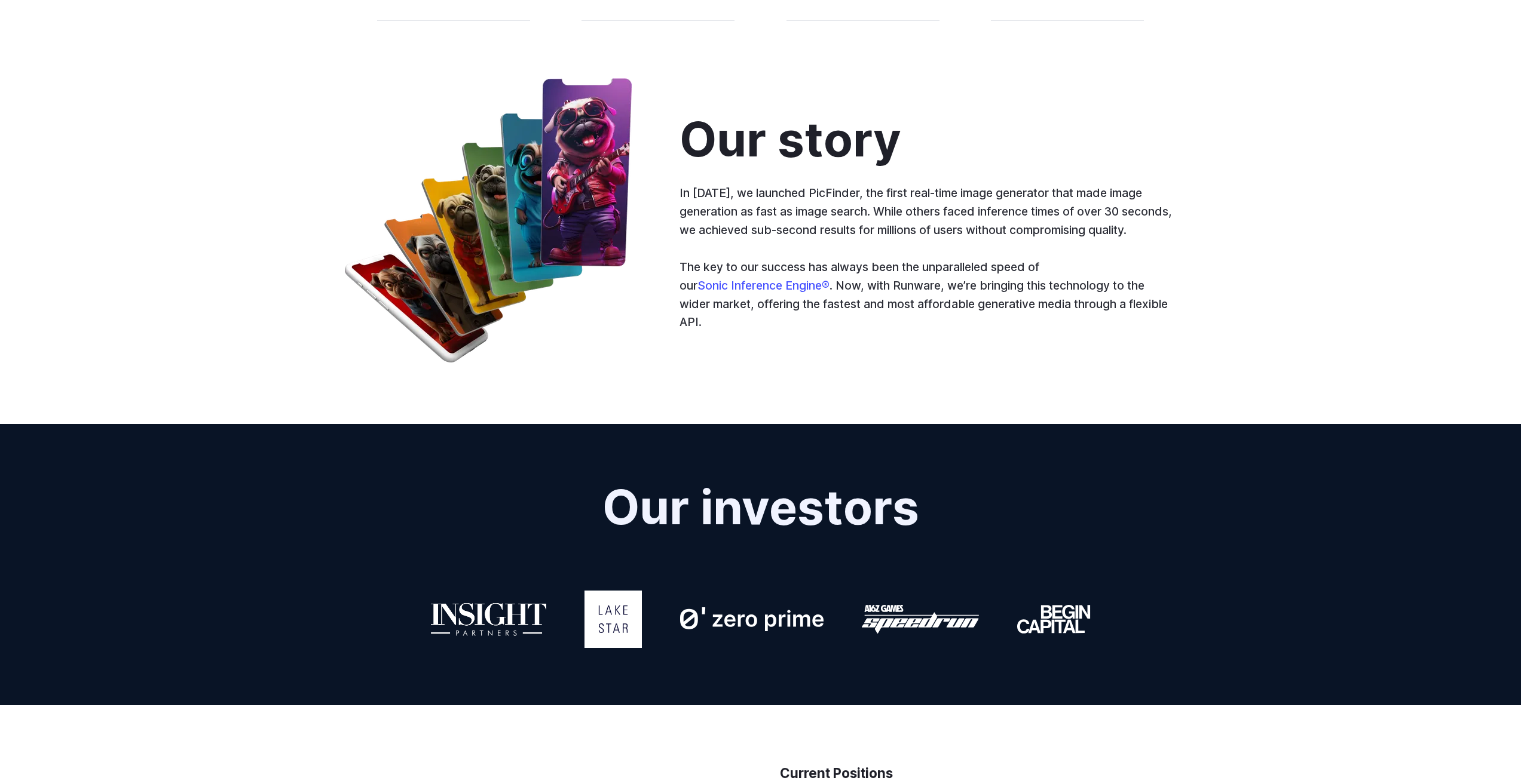
scroll to position [597, 0]
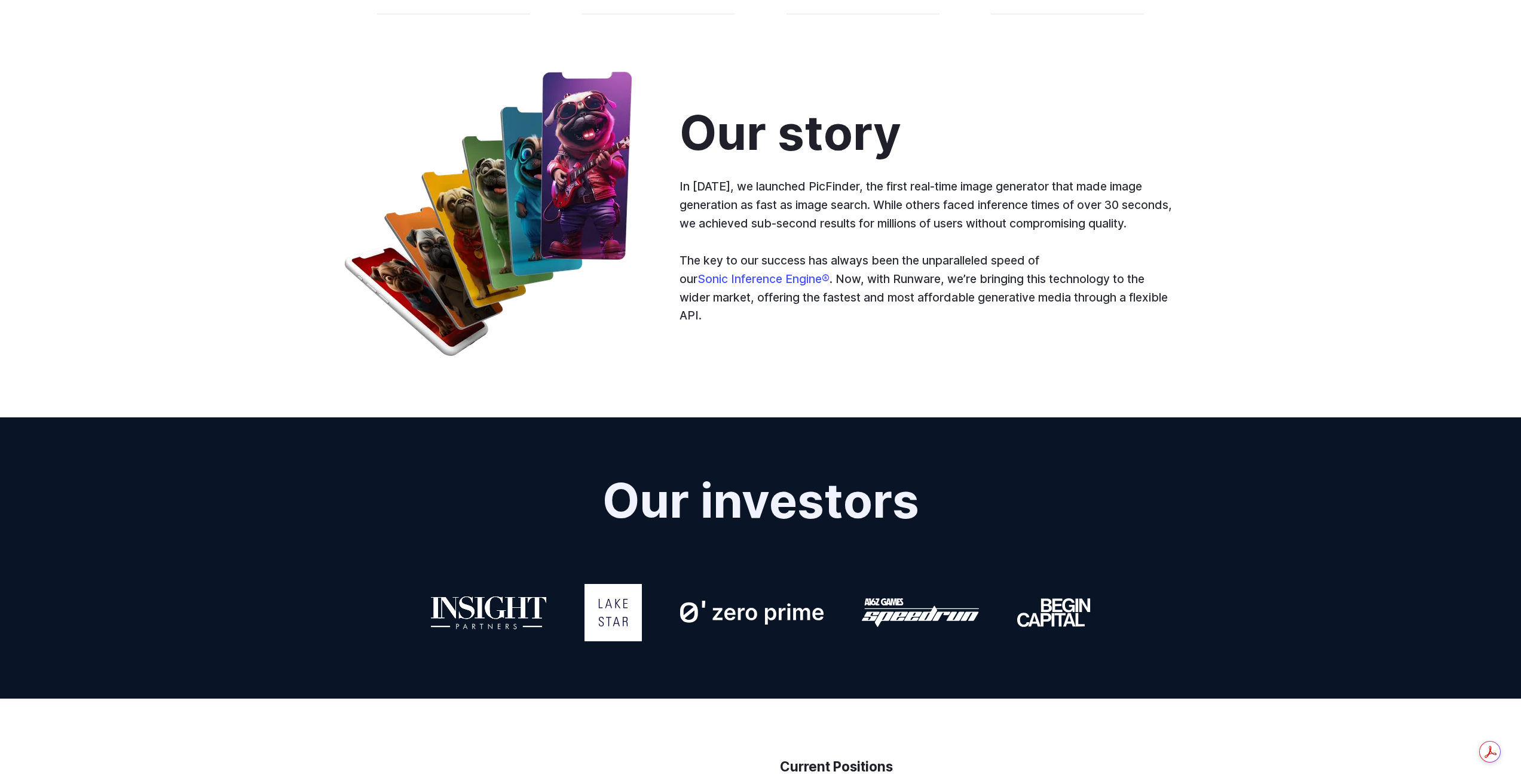
click at [758, 622] on icon at bounding box center [751, 613] width 143 height 24
click at [581, 600] on div at bounding box center [761, 612] width 832 height 57
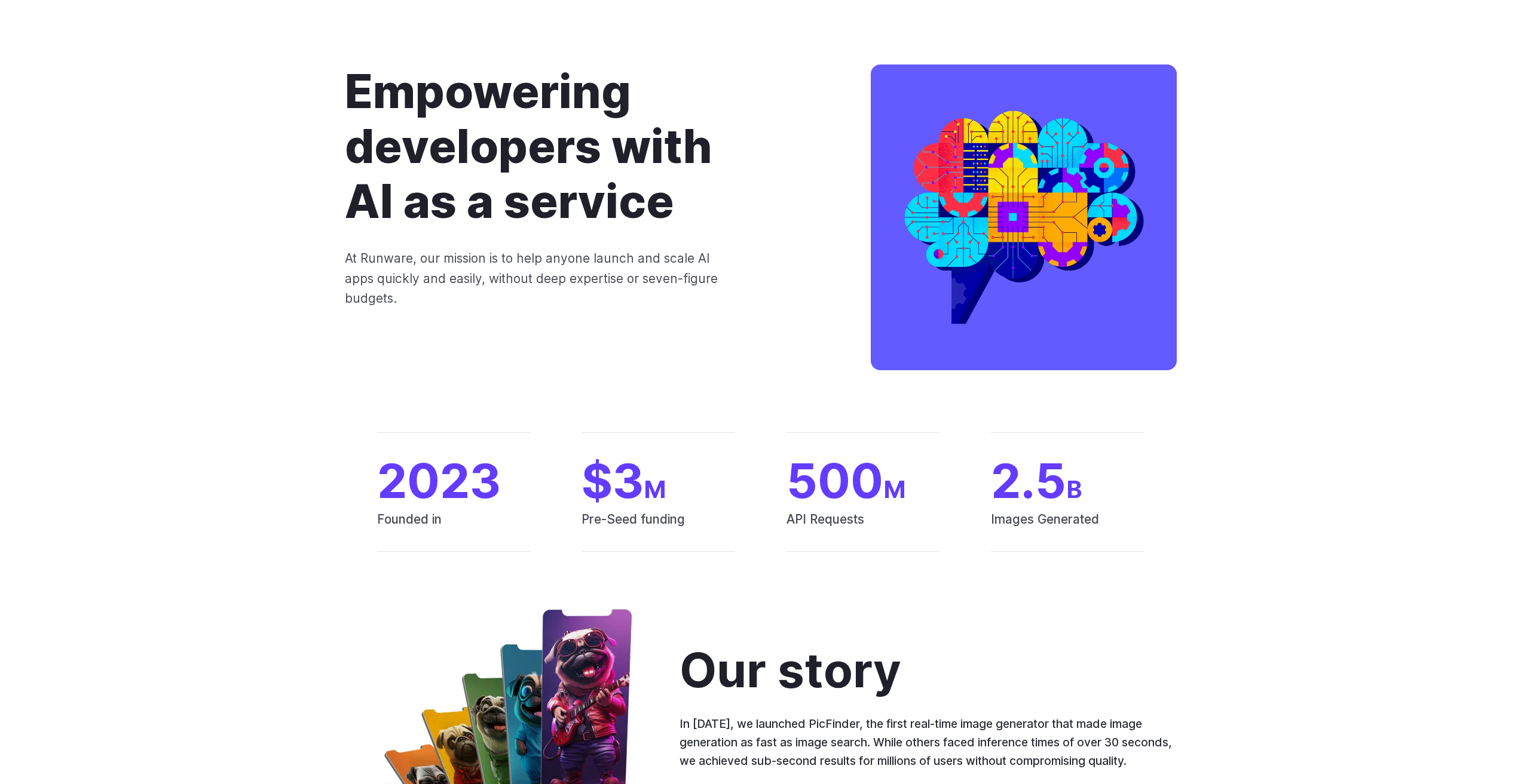
scroll to position [0, 0]
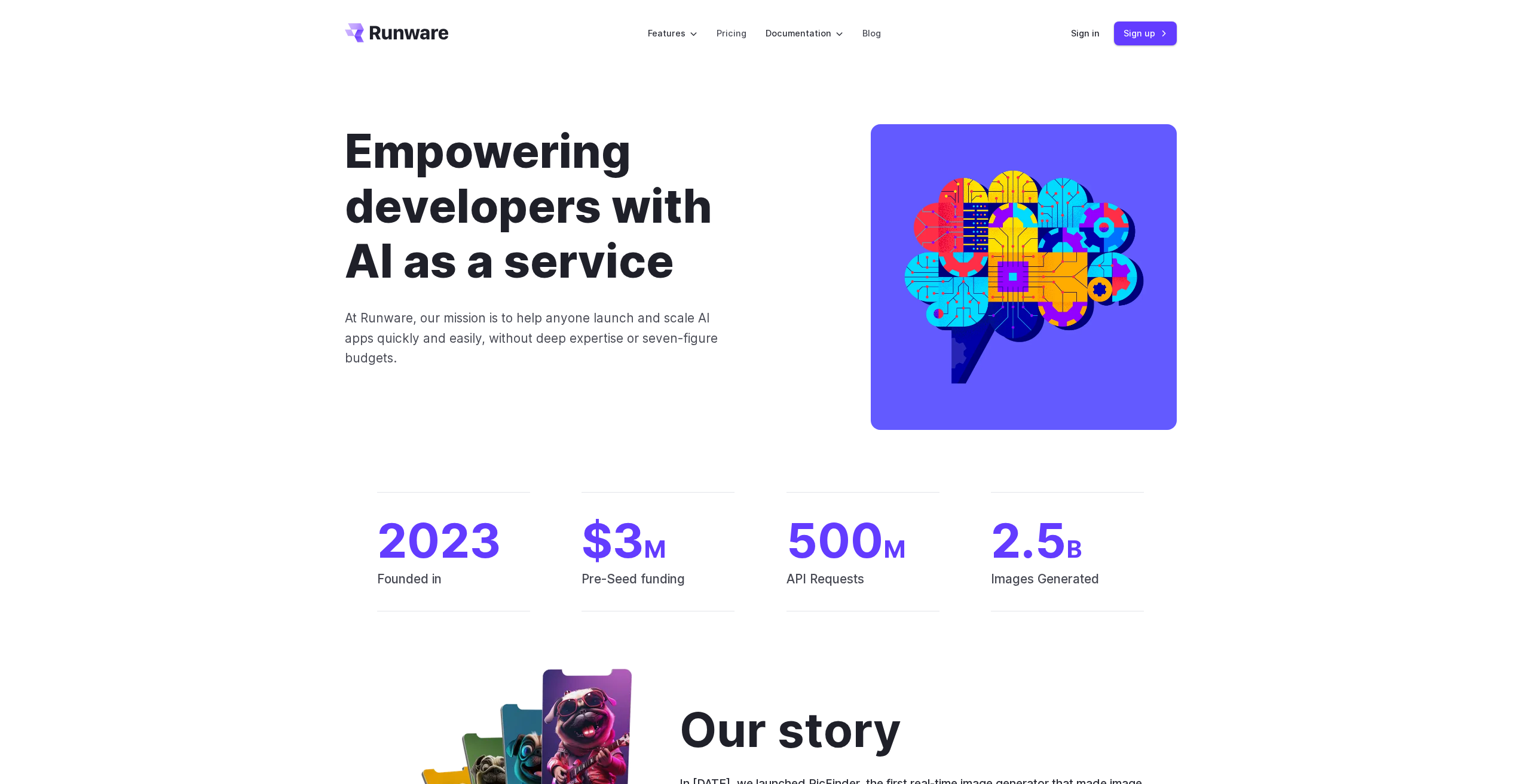
click at [428, 32] on icon "Go to /" at bounding box center [409, 33] width 79 height 14
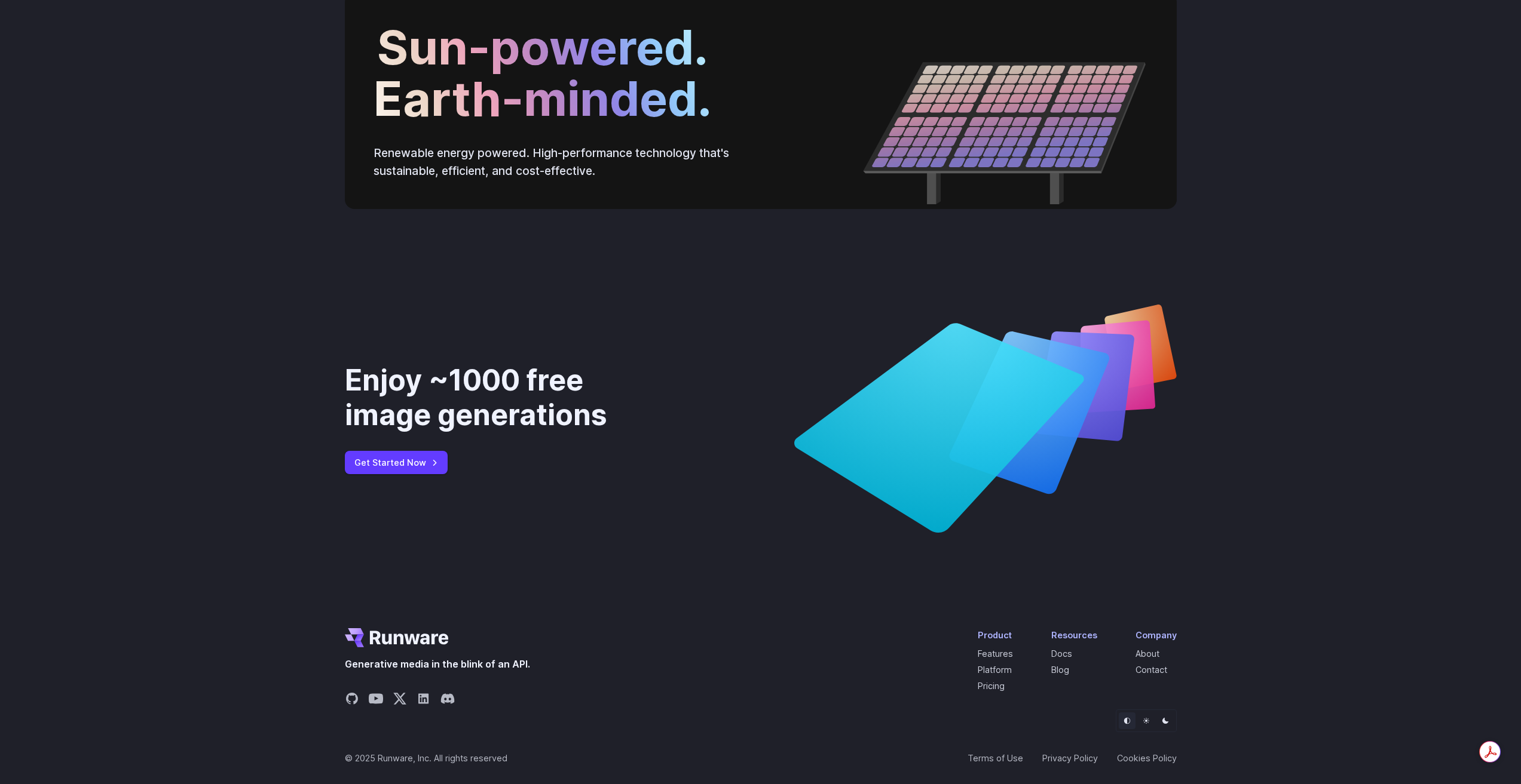
scroll to position [4310, 0]
click at [420, 695] on icon "Share on LinkedIn" at bounding box center [424, 699] width 15 height 14
click at [1145, 725] on button "Light" at bounding box center [1146, 721] width 17 height 17
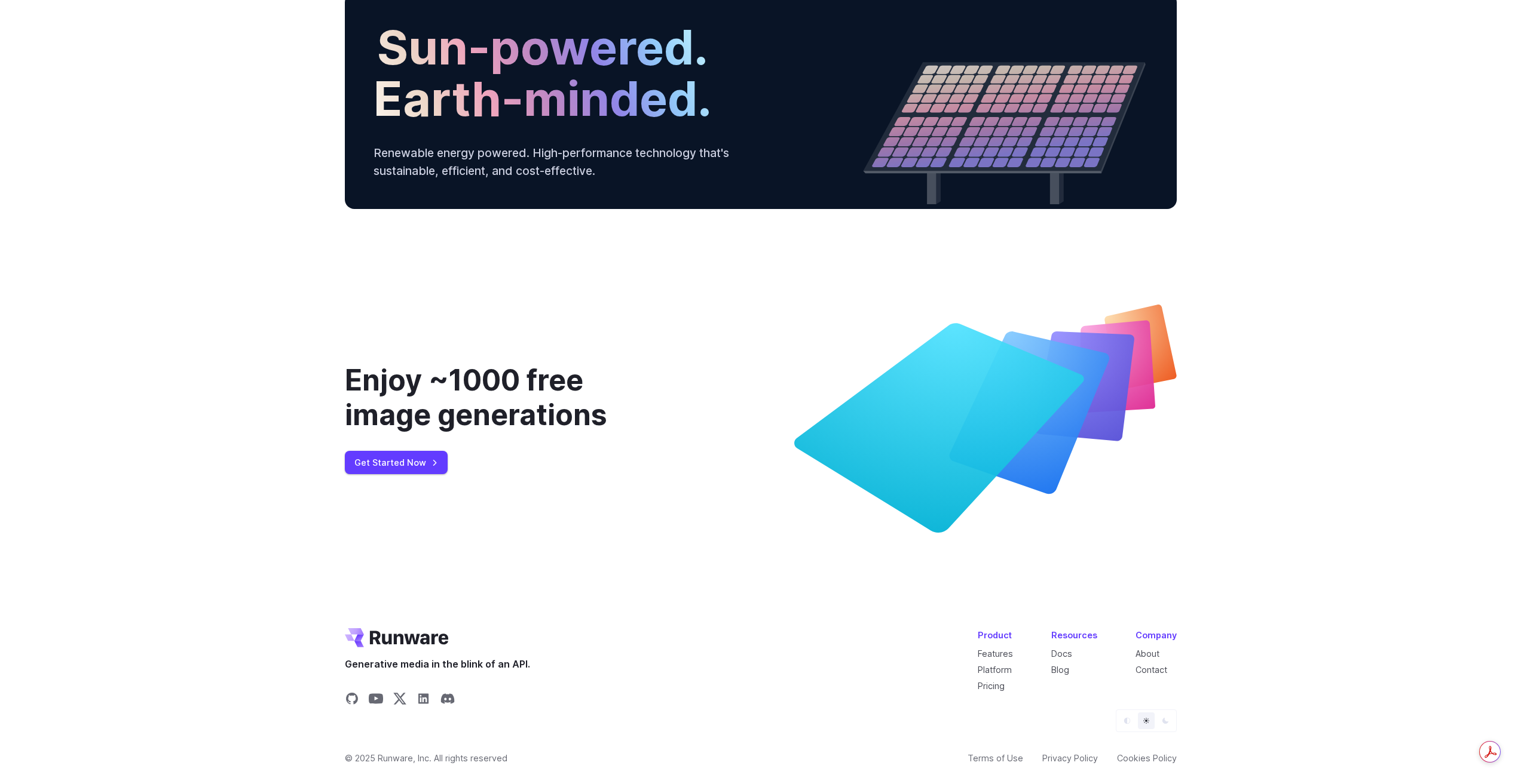
click at [1160, 725] on button "Dark" at bounding box center [1165, 721] width 17 height 17
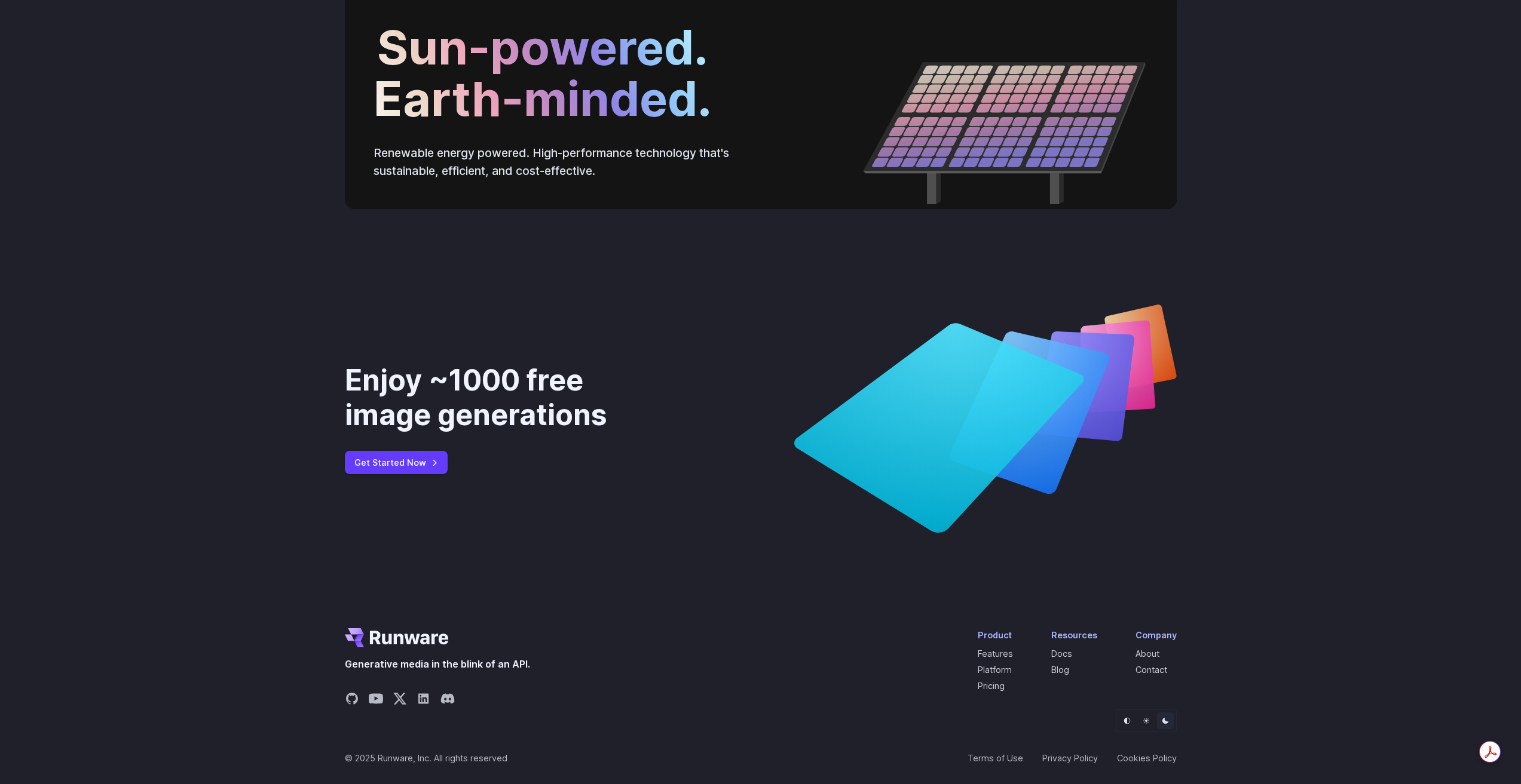
click at [1131, 722] on button "Default" at bounding box center [1127, 721] width 17 height 17
click at [1151, 720] on button "Light" at bounding box center [1146, 721] width 17 height 17
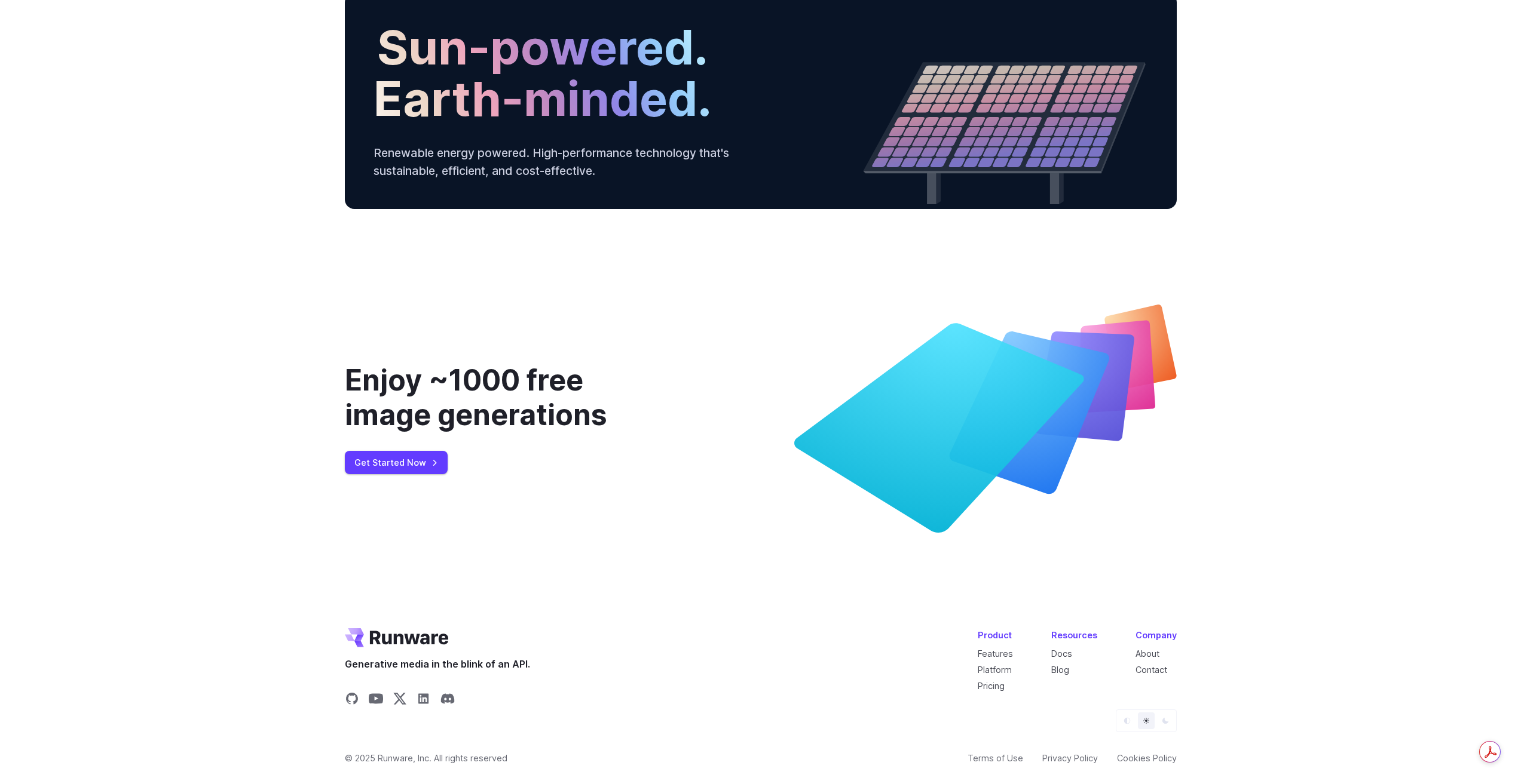
click at [1166, 721] on icon "Dark" at bounding box center [1165, 721] width 7 height 7
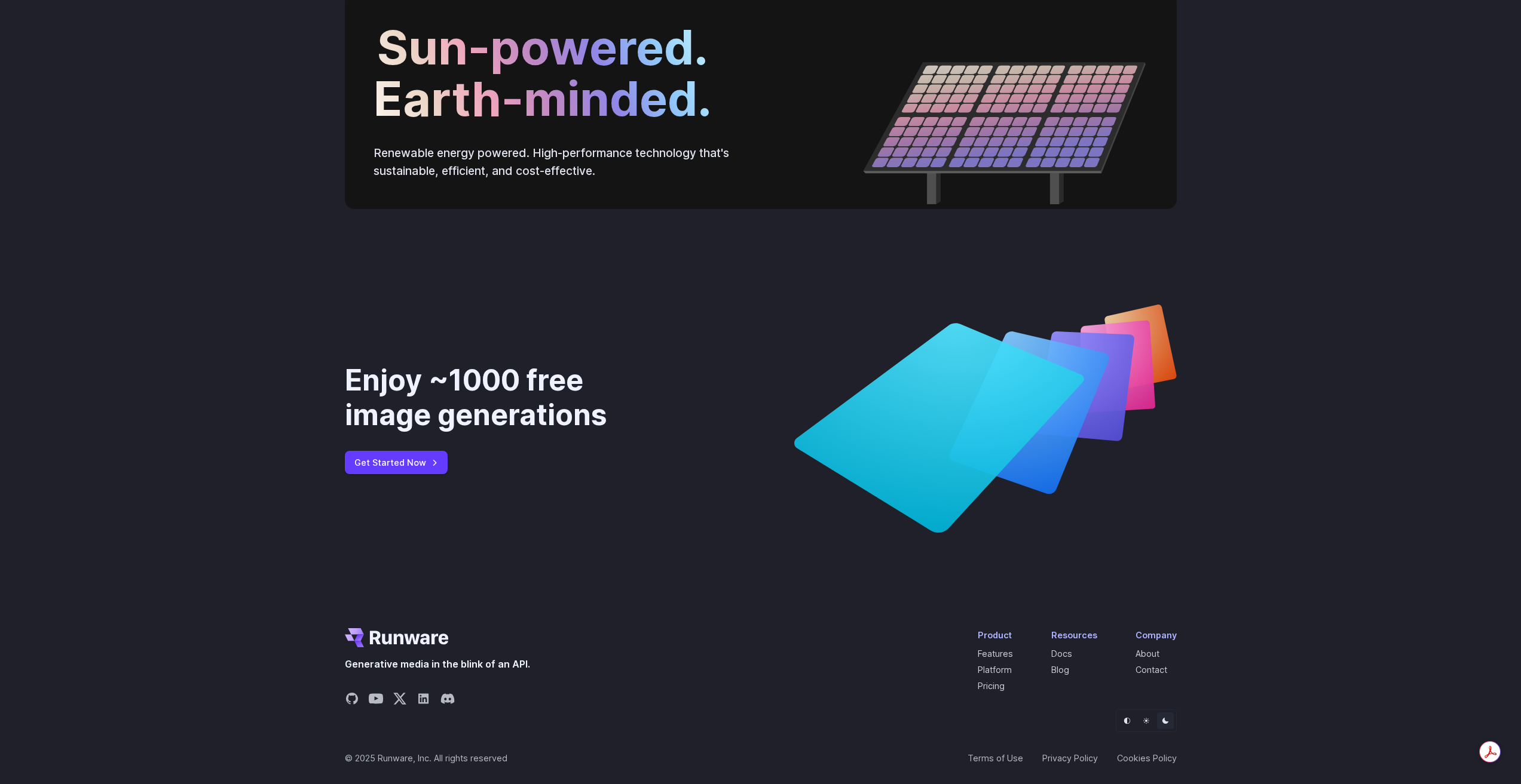
click at [1141, 722] on button "Light" at bounding box center [1146, 721] width 17 height 17
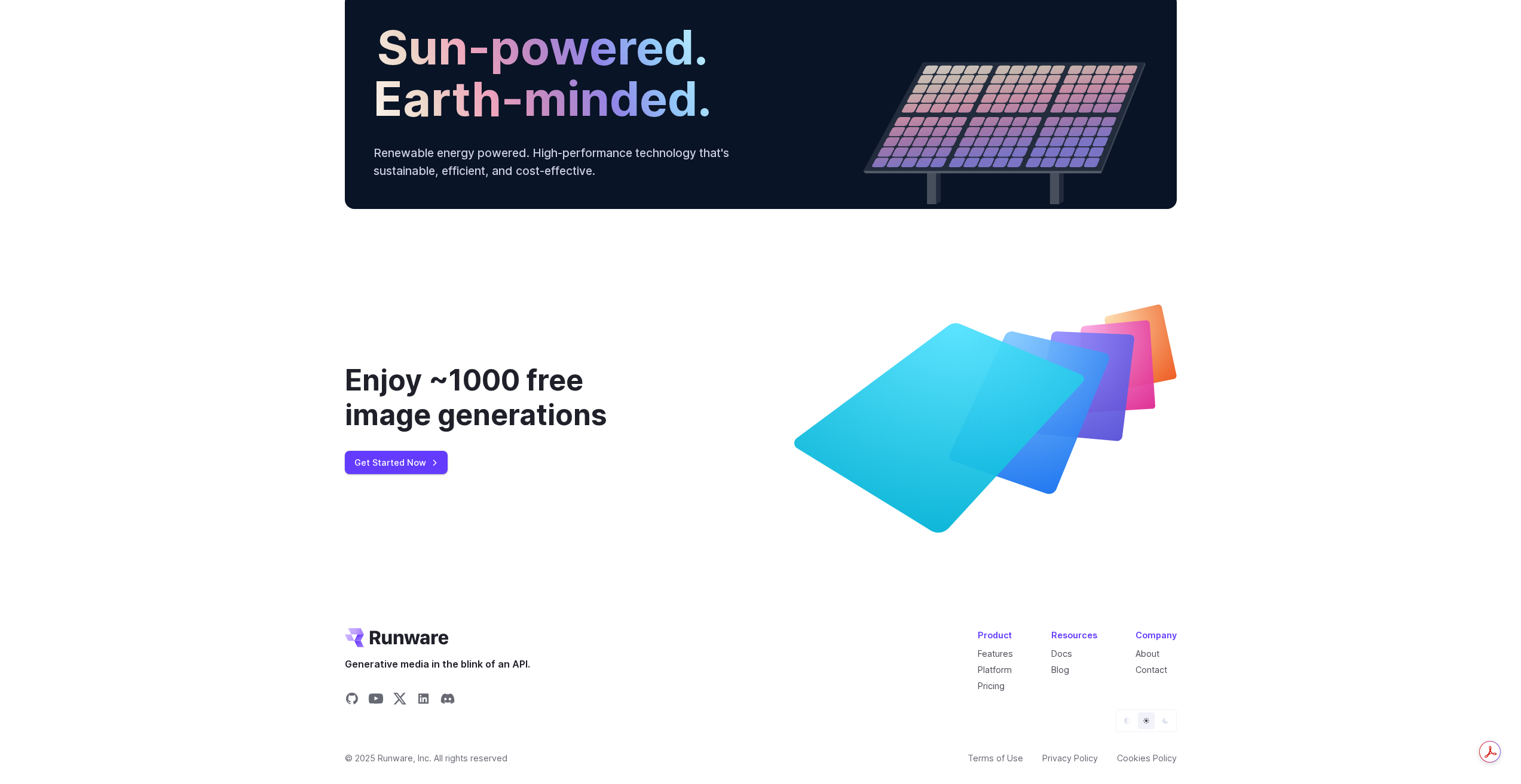
click at [1129, 722] on icon "Default" at bounding box center [1127, 721] width 7 height 7
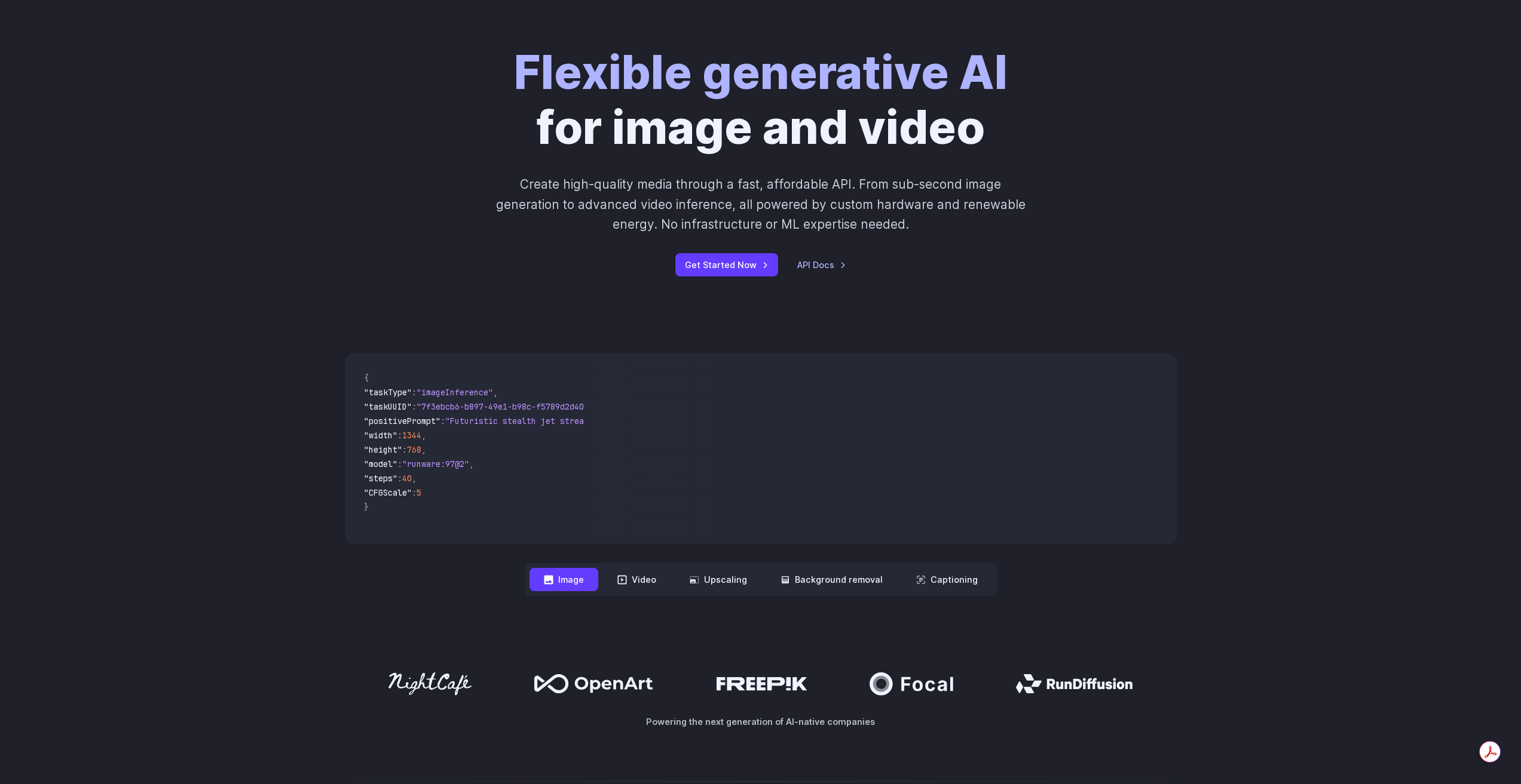
scroll to position [0, 0]
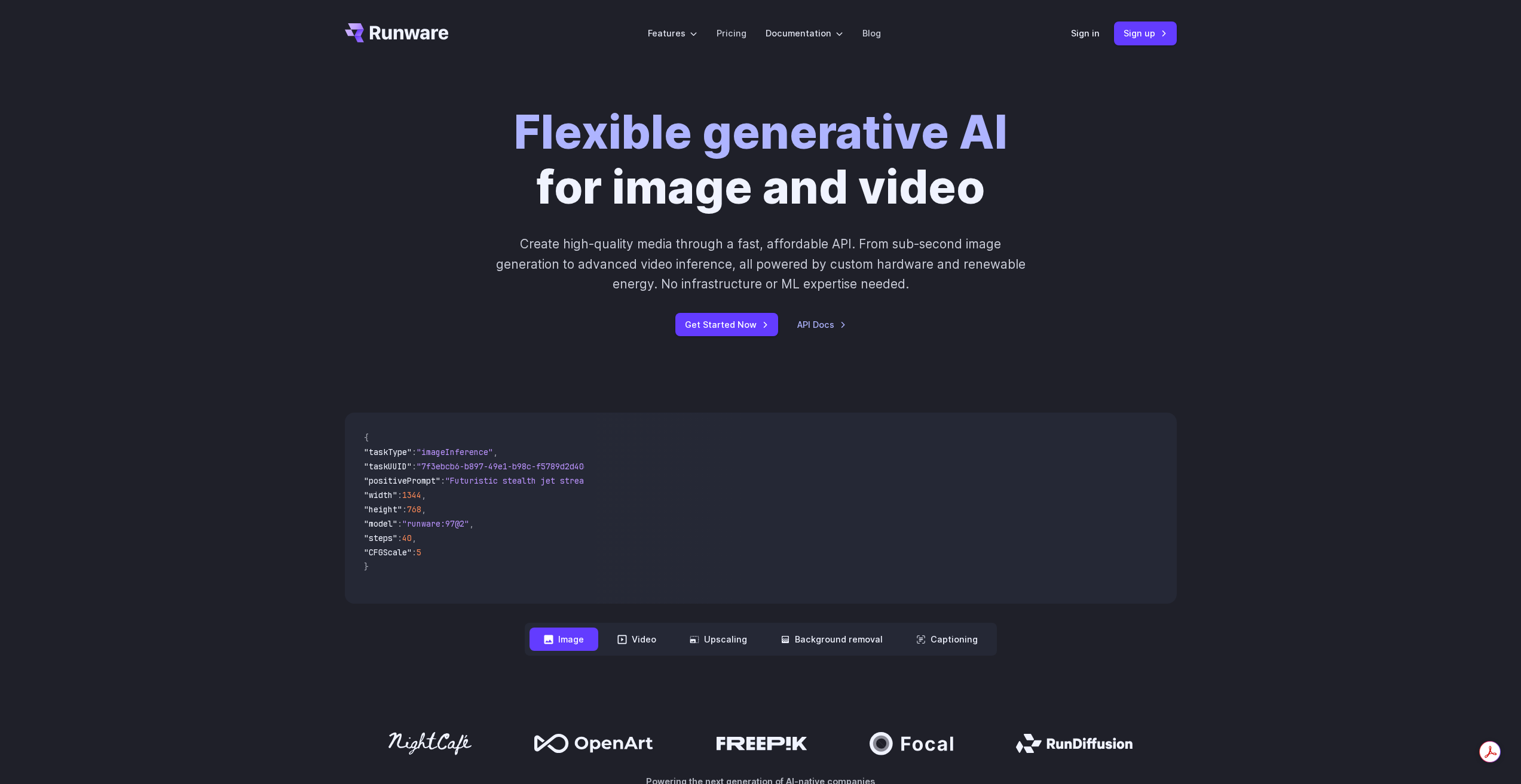
click at [410, 40] on icon "Go to /" at bounding box center [397, 33] width 104 height 19
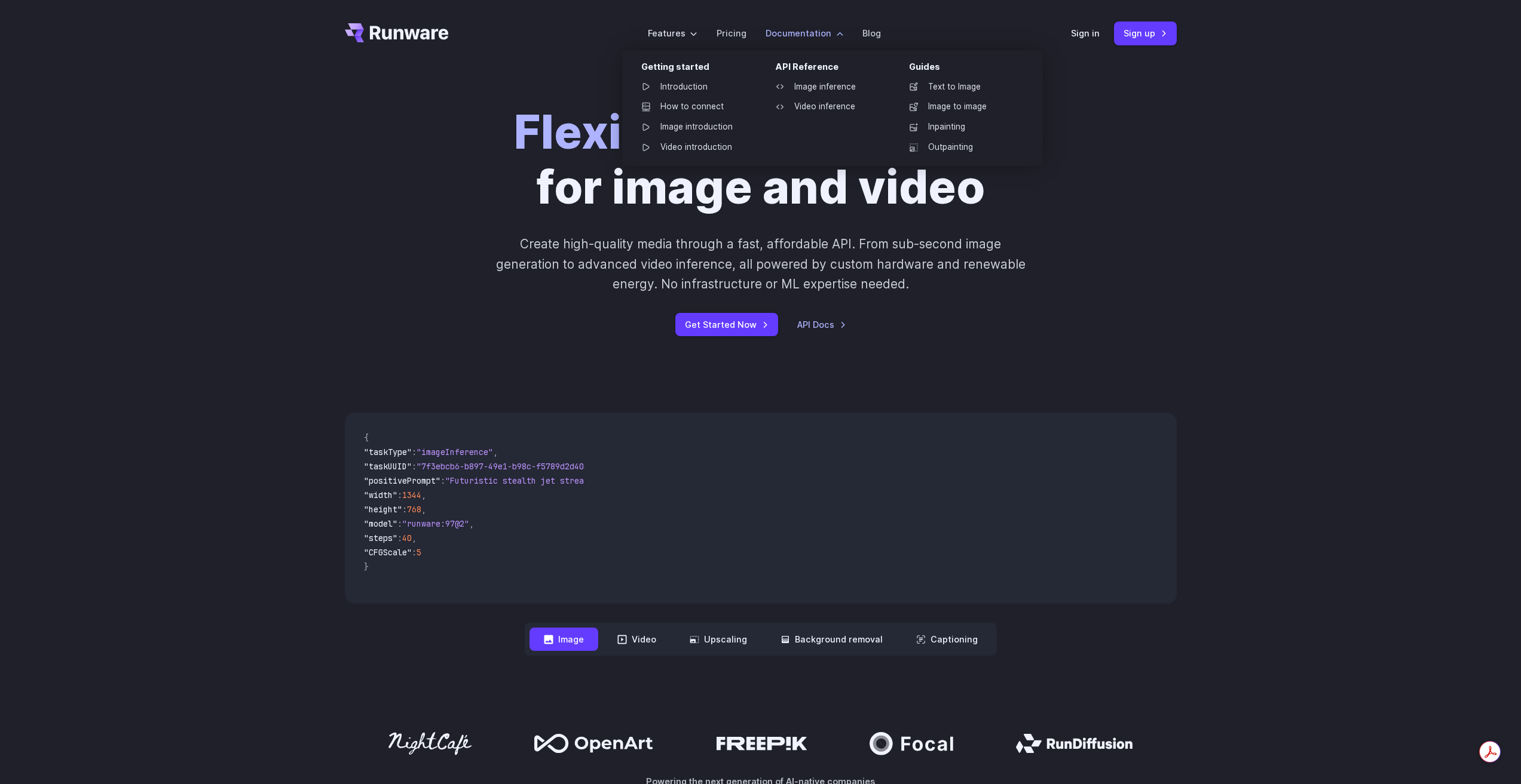
click at [779, 34] on label "Documentation" at bounding box center [804, 33] width 78 height 14
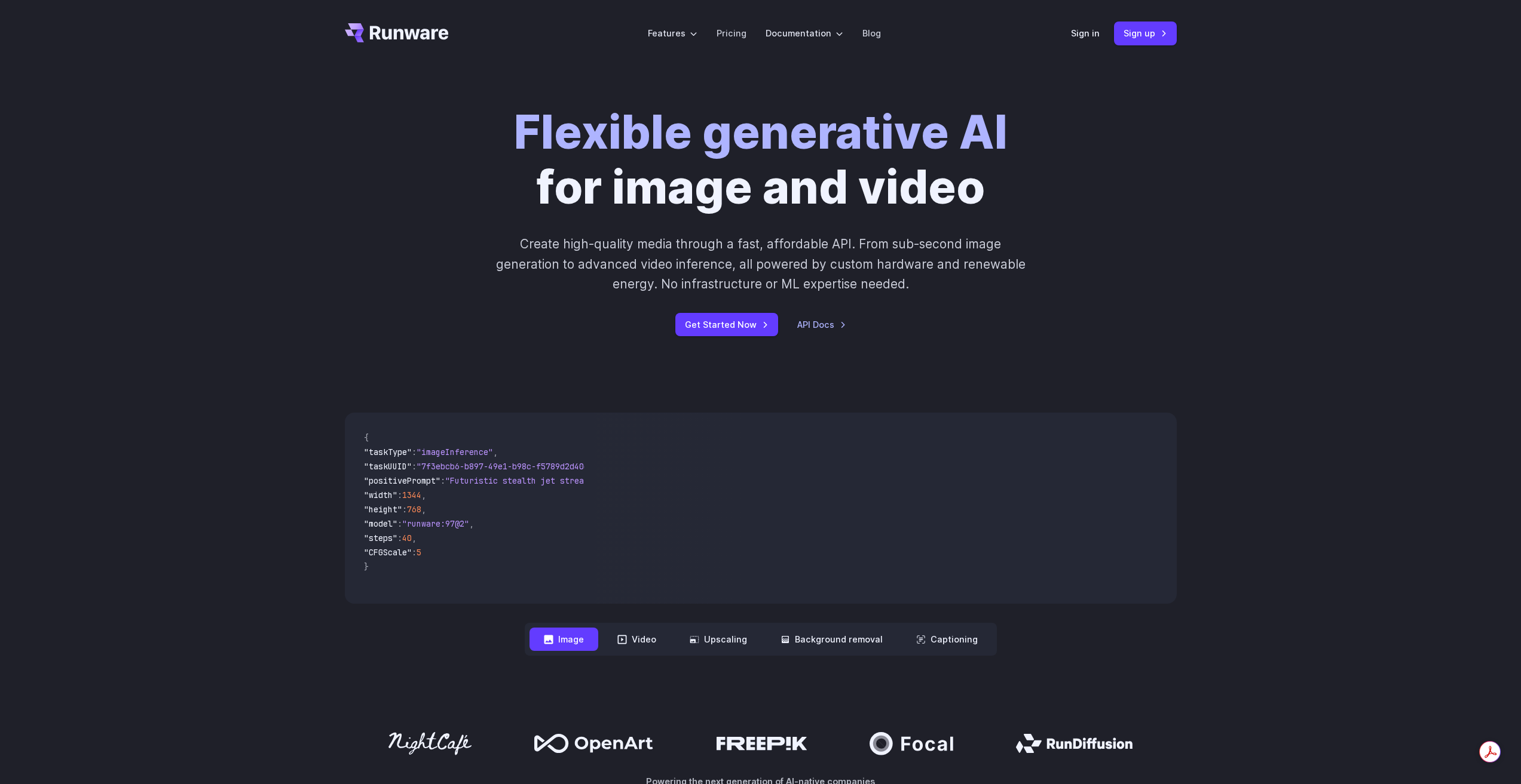
click at [400, 35] on icon "Go to /" at bounding box center [397, 33] width 104 height 19
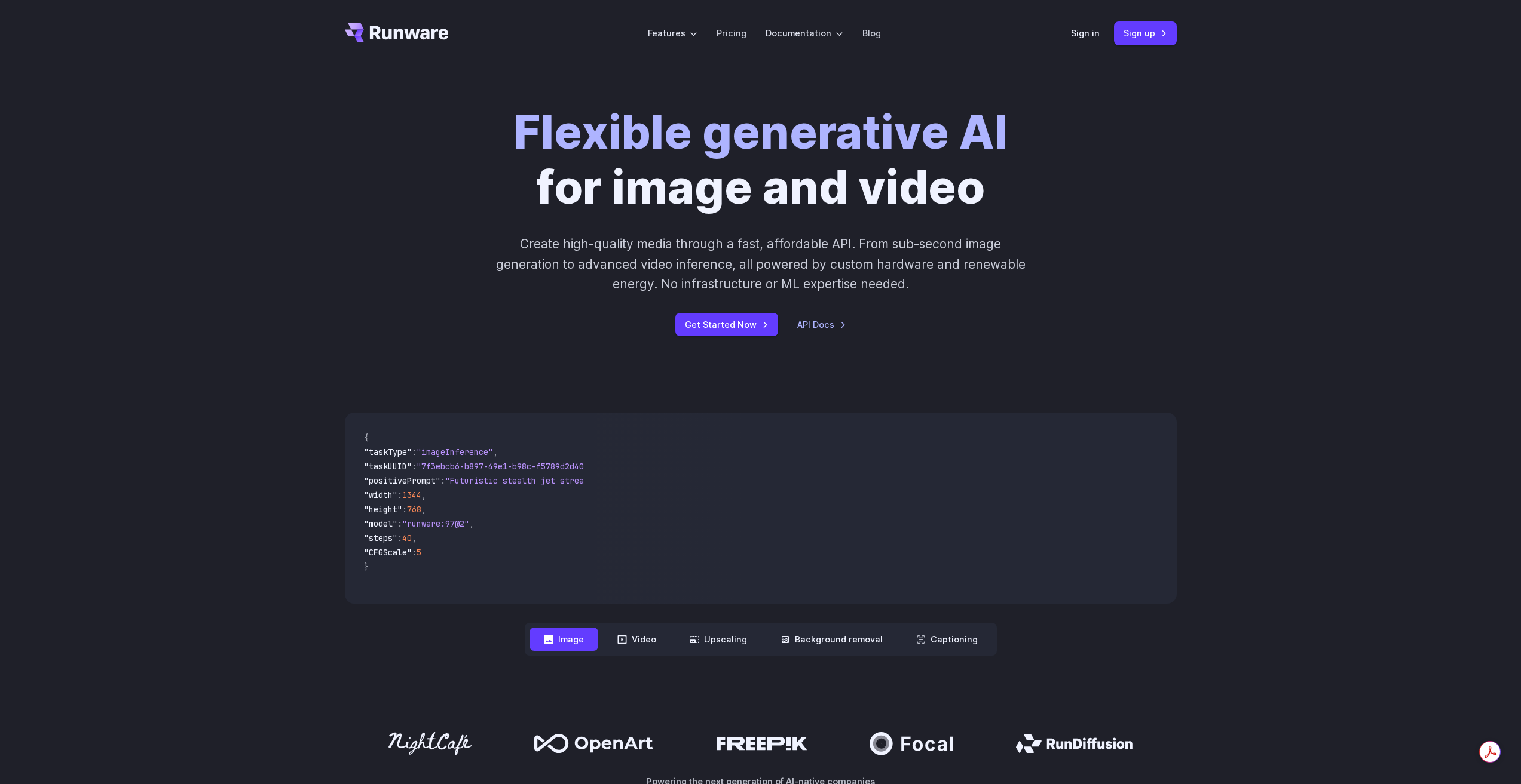
click at [400, 35] on icon "Go to /" at bounding box center [397, 33] width 104 height 19
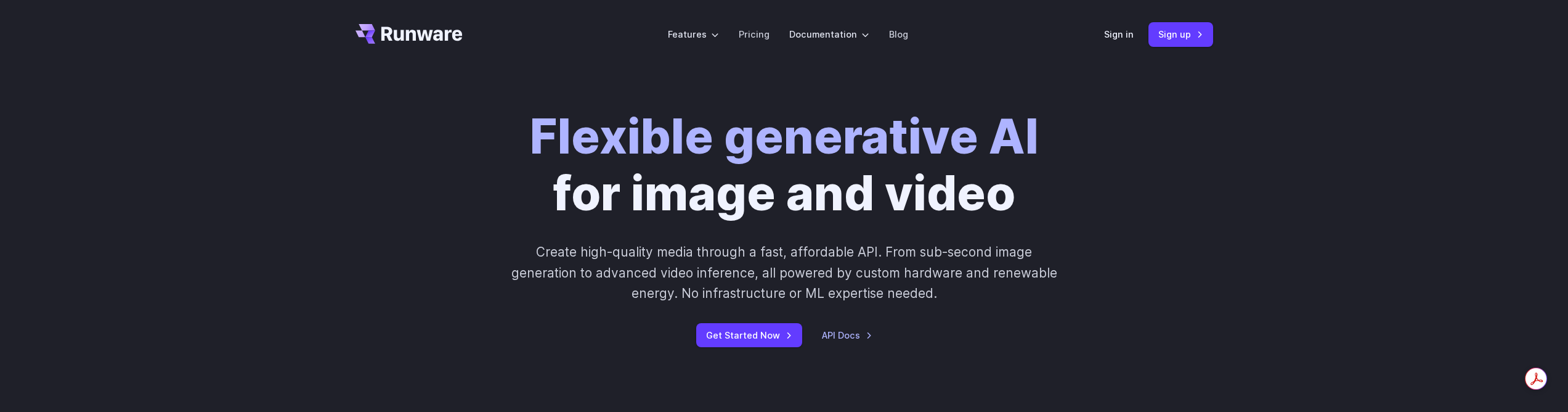
click at [402, 37] on icon "Go to /" at bounding box center [422, 34] width 82 height 14
click at [425, 42] on icon "Go to /" at bounding box center [409, 34] width 107 height 20
click at [450, 46] on header "Features Tasks Image generation Video generation Sonic Inference Engine™ Models…" at bounding box center [784, 34] width 887 height 69
click at [441, 39] on icon "Go to /" at bounding box center [422, 34] width 82 height 14
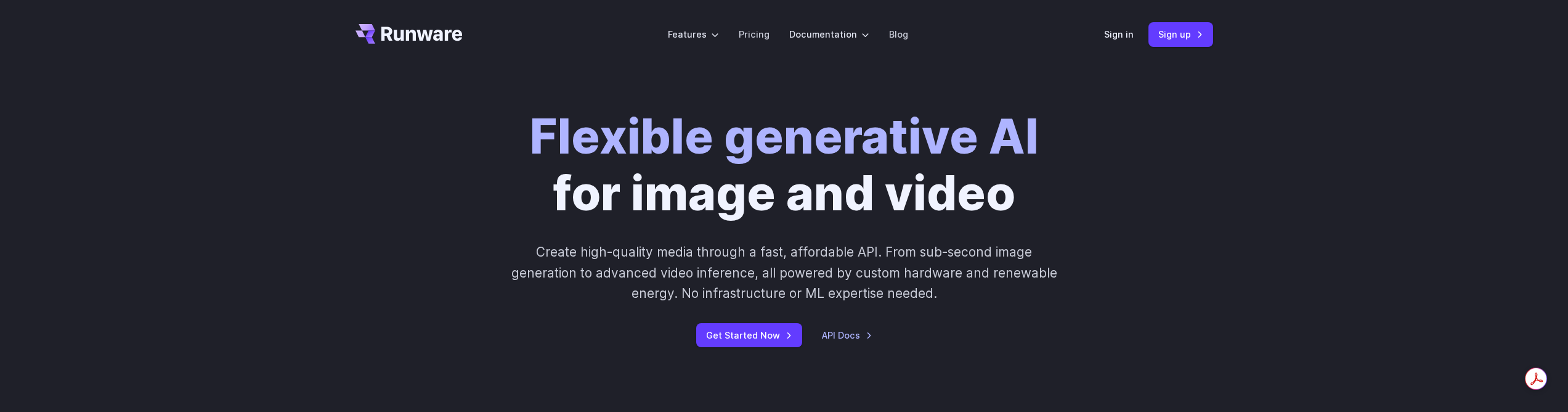
click at [441, 39] on icon "Go to /" at bounding box center [422, 34] width 82 height 14
click at [619, 138] on strong "Flexible generative AI" at bounding box center [784, 137] width 509 height 57
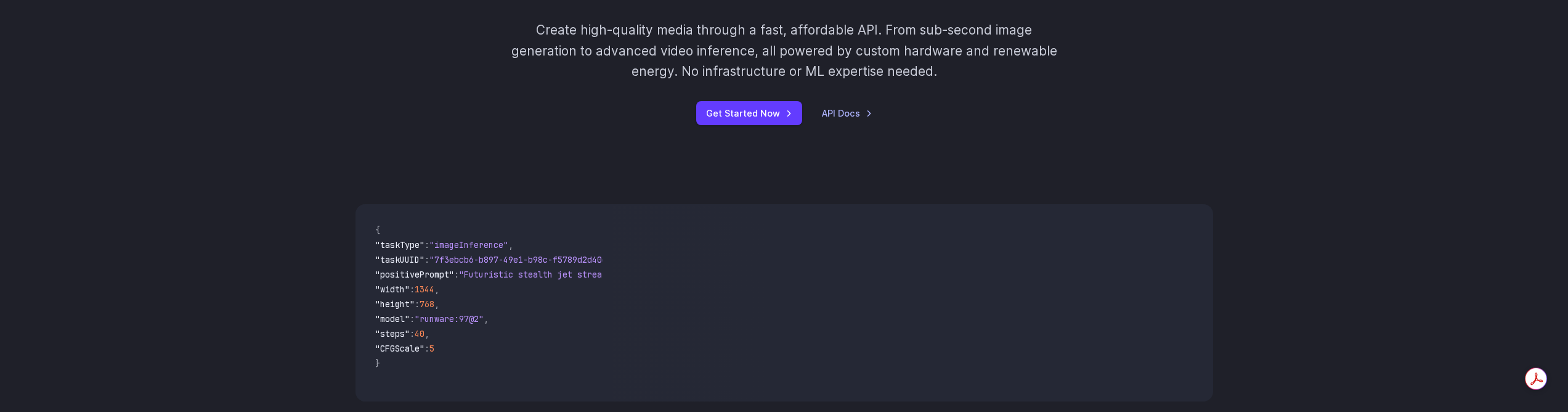
scroll to position [185, 0]
